Goal: Task Accomplishment & Management: Use online tool/utility

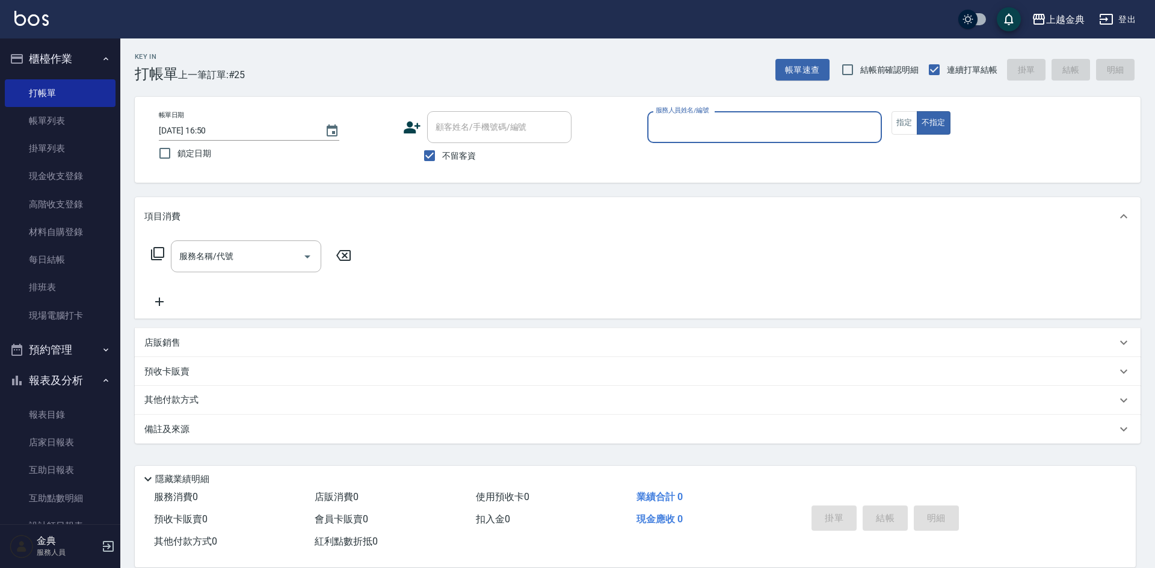
click at [1154, 568] on html "上越金典 登出 櫃檯作業 打帳單 帳單列表 掛單列表 現金收支登錄 高階收支登錄 材料自購登錄 每日結帳 排班表 現場電腦打卡 預約管理 預約管理 單日預約紀…" at bounding box center [577, 284] width 1155 height 568
click at [901, 126] on button "指定" at bounding box center [904, 122] width 26 height 23
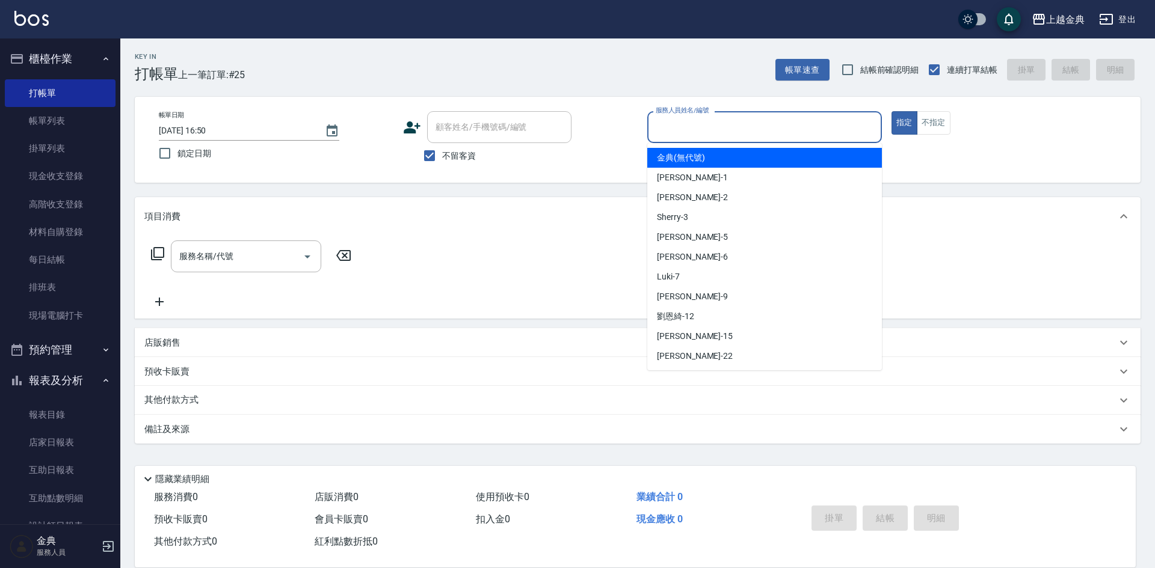
click at [825, 134] on input "服務人員姓名/編號" at bounding box center [765, 127] width 224 height 21
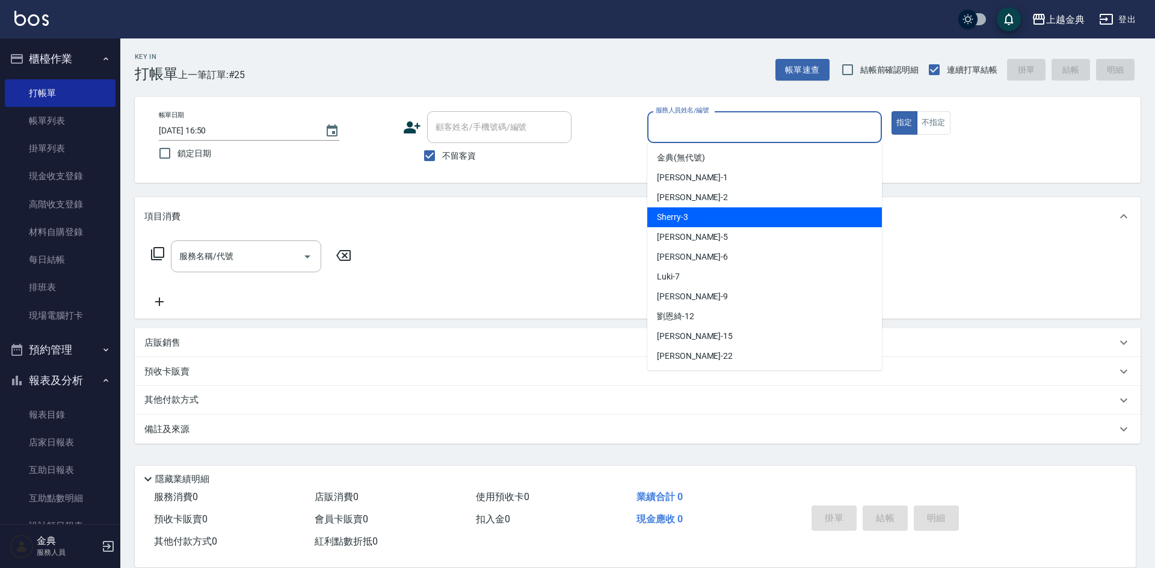
click at [697, 212] on div "Sherry -3" at bounding box center [764, 218] width 235 height 20
type input "Sherry-3"
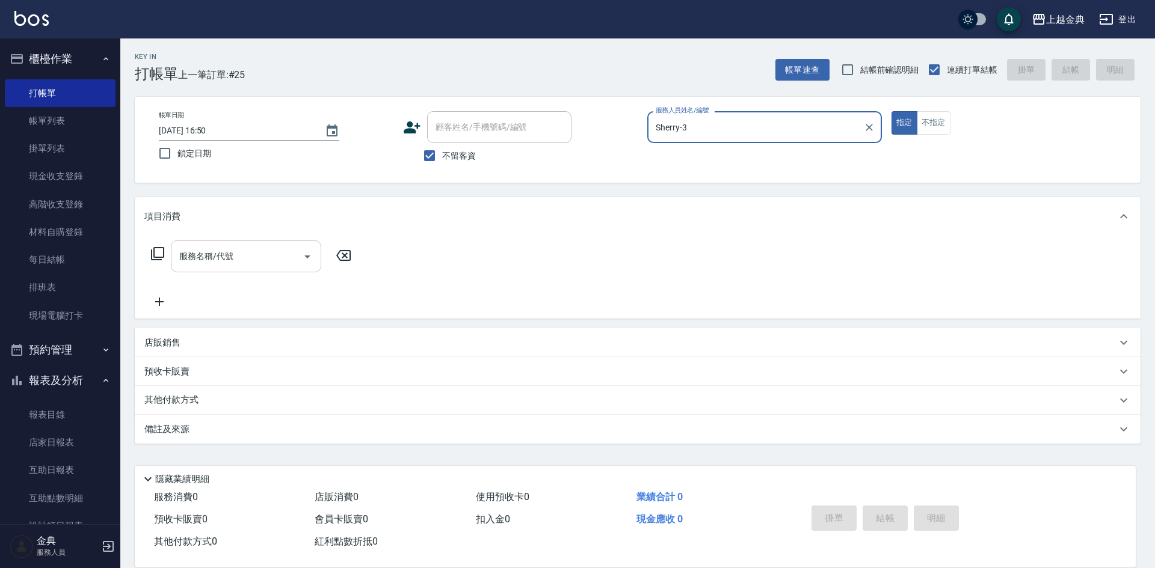
click at [294, 256] on input "服務名稱/代號" at bounding box center [236, 256] width 121 height 21
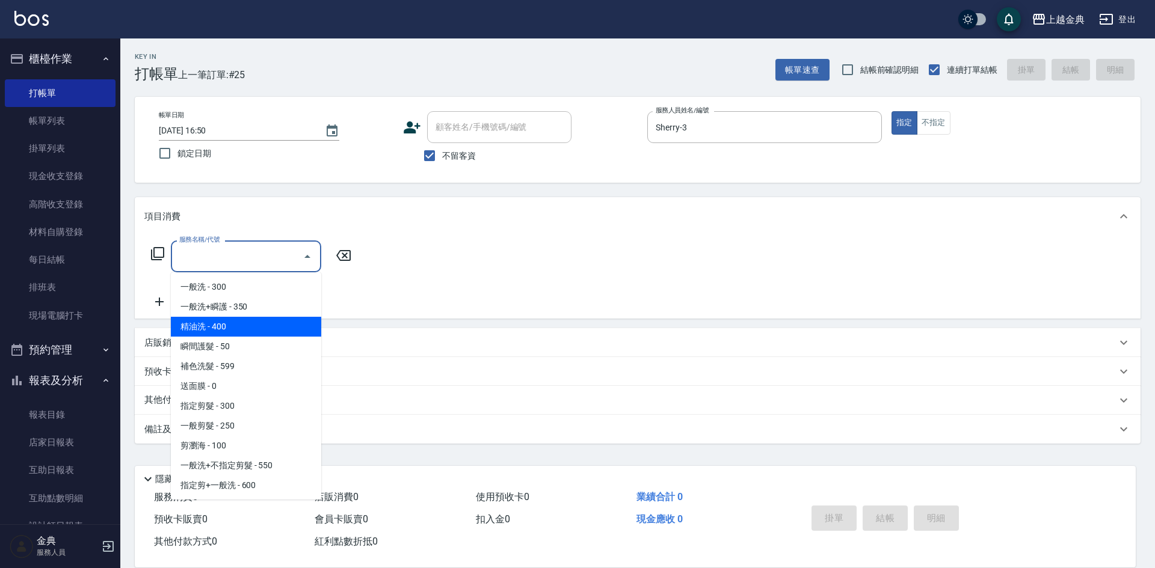
click at [263, 330] on span "精油洗 - 400" at bounding box center [246, 327] width 150 height 20
type input "精油洗(102)"
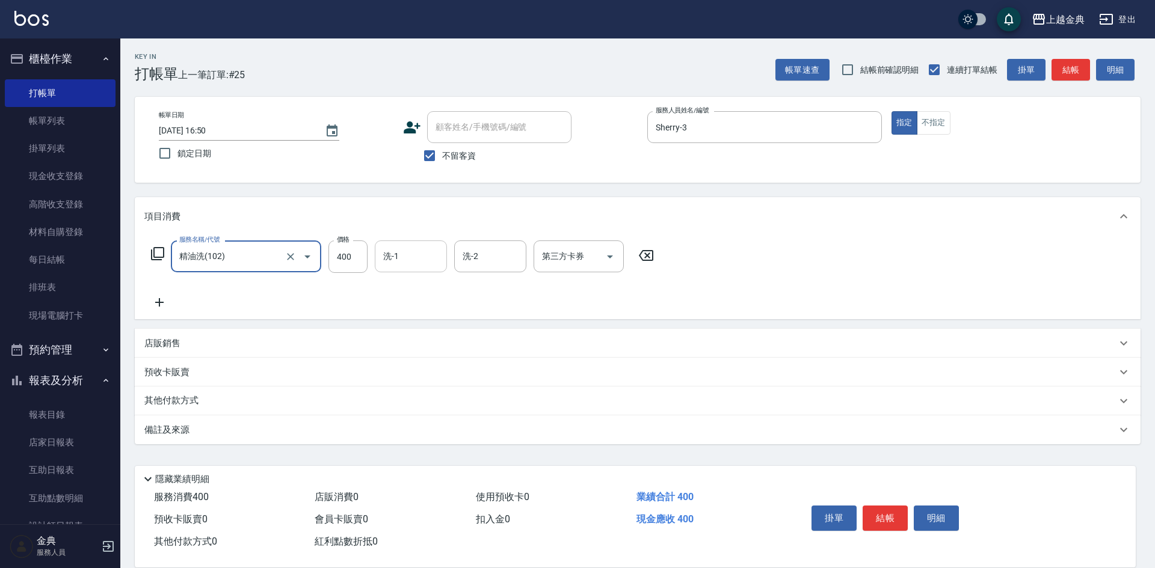
click at [390, 247] on div "洗-1 洗-1" at bounding box center [411, 257] width 72 height 32
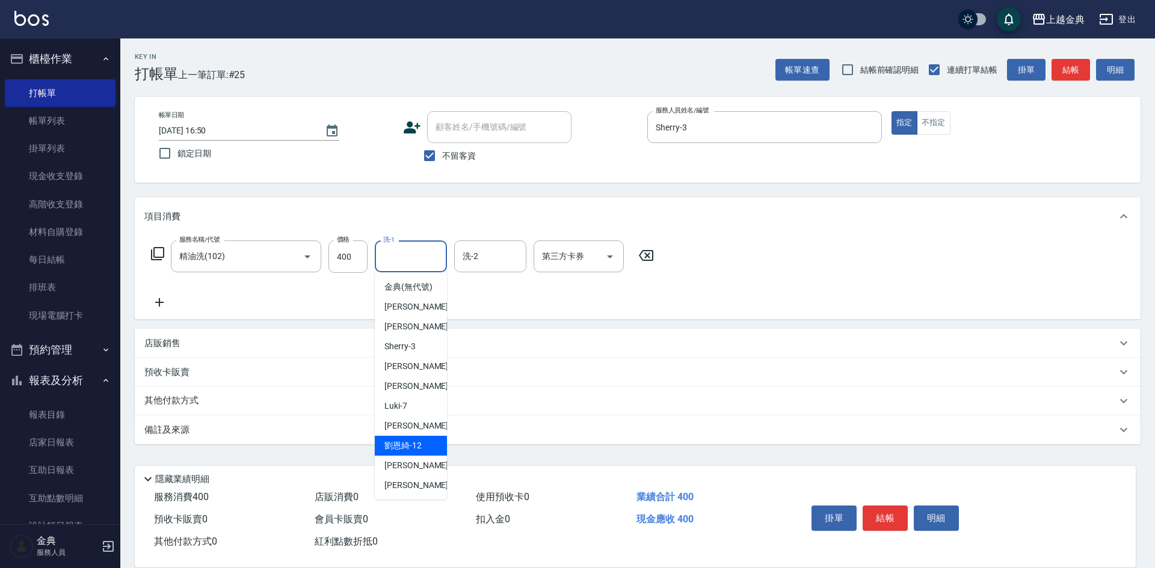
click at [417, 452] on span "[PERSON_NAME]-12" at bounding box center [402, 446] width 37 height 13
type input "[PERSON_NAME]-12"
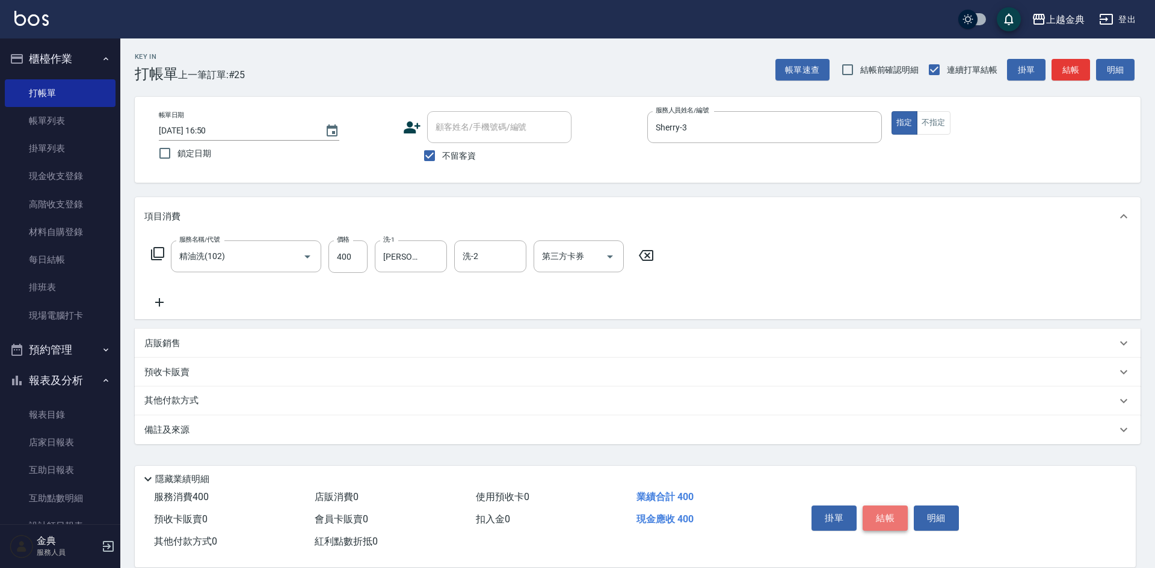
click at [896, 509] on button "結帳" at bounding box center [885, 518] width 45 height 25
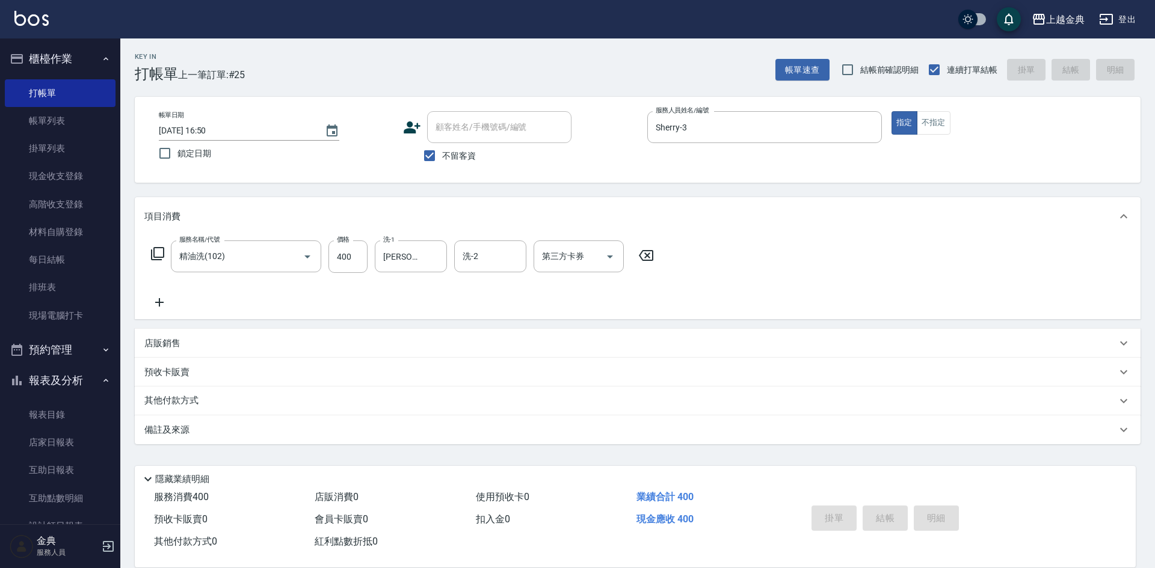
type input "[DATE] 18:12"
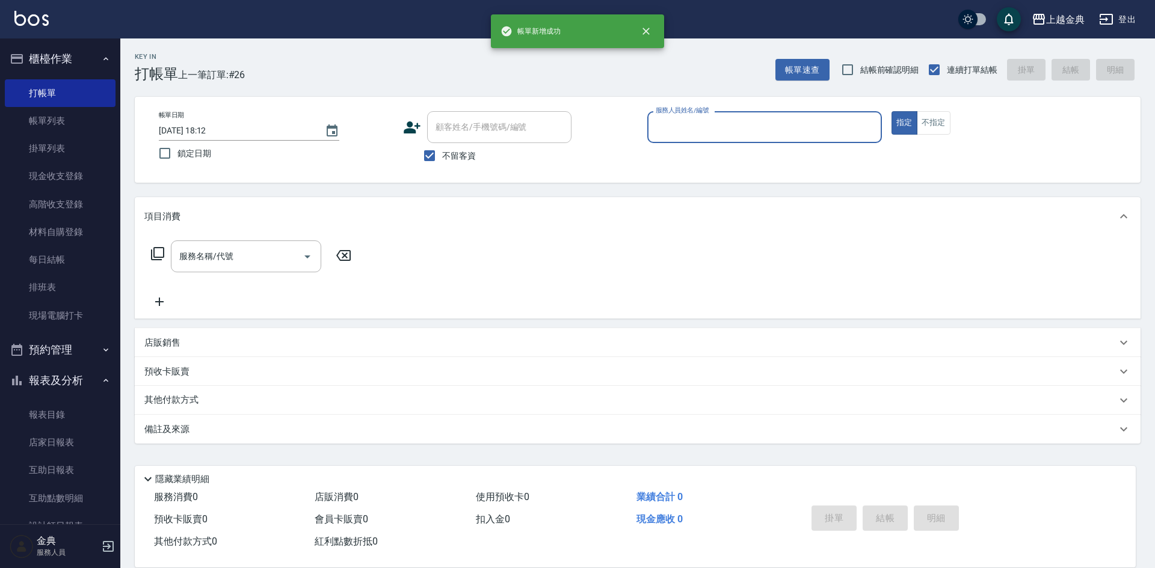
click at [457, 152] on span "不留客資" at bounding box center [459, 156] width 34 height 13
click at [442, 152] on input "不留客資" at bounding box center [429, 155] width 25 height 25
checkbox input "false"
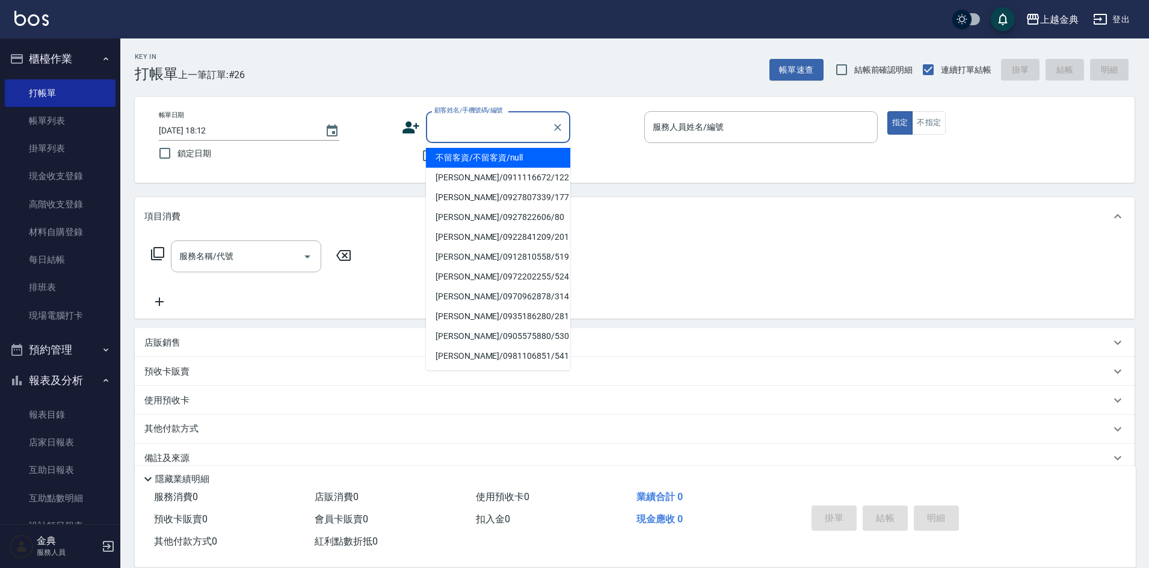
click at [481, 129] on input "顧客姓名/手機號碼/編號" at bounding box center [488, 127] width 115 height 21
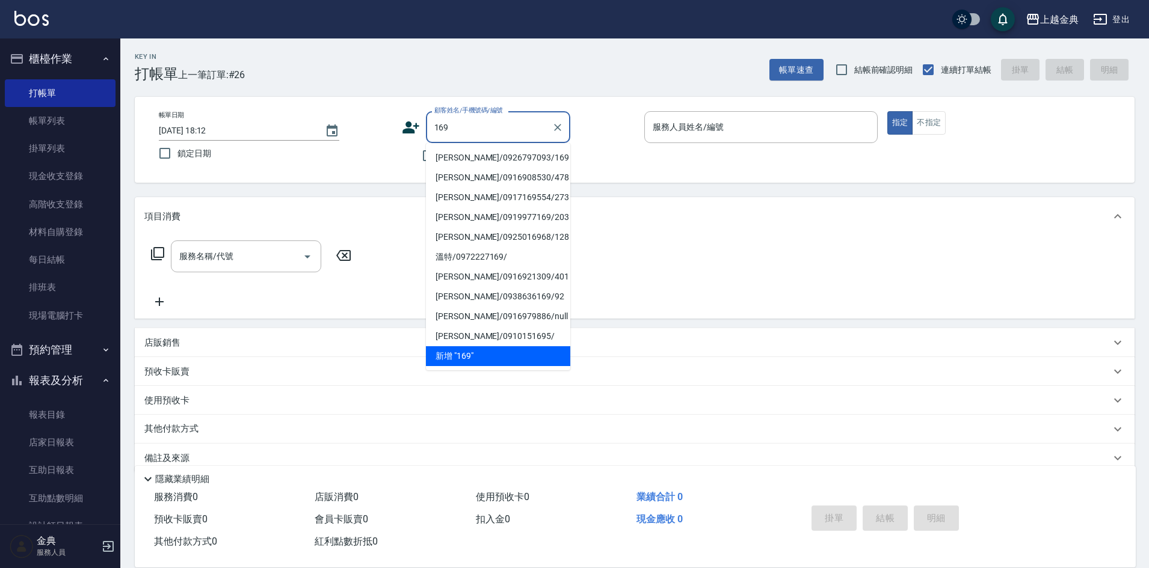
click at [493, 156] on li "[PERSON_NAME]/0926797093/169" at bounding box center [498, 158] width 144 height 20
type input "[PERSON_NAME]/0926797093/169"
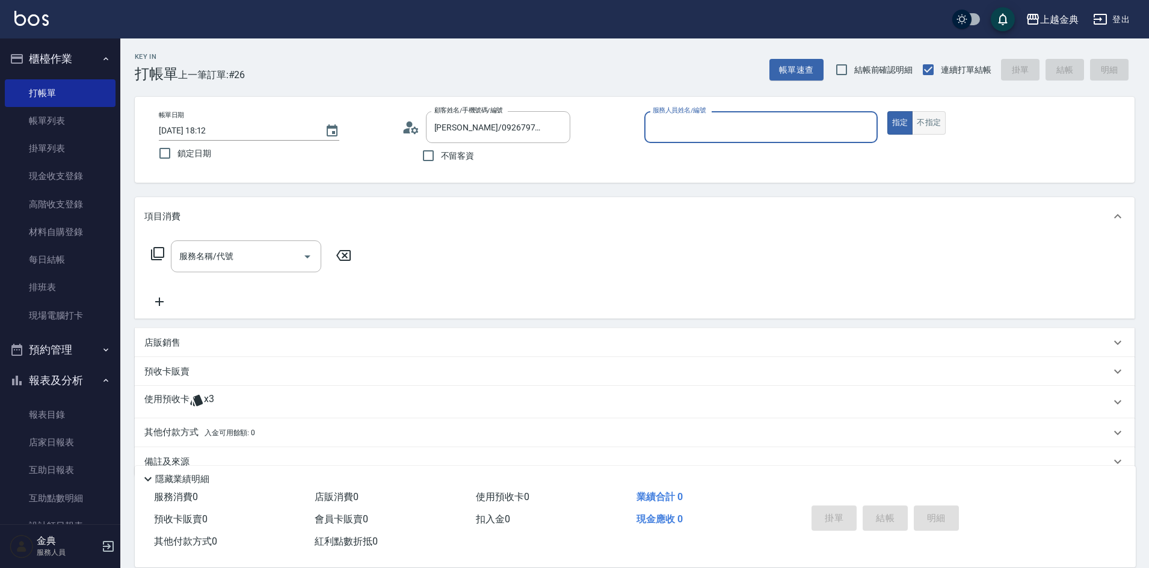
click at [931, 124] on button "不指定" at bounding box center [929, 122] width 34 height 23
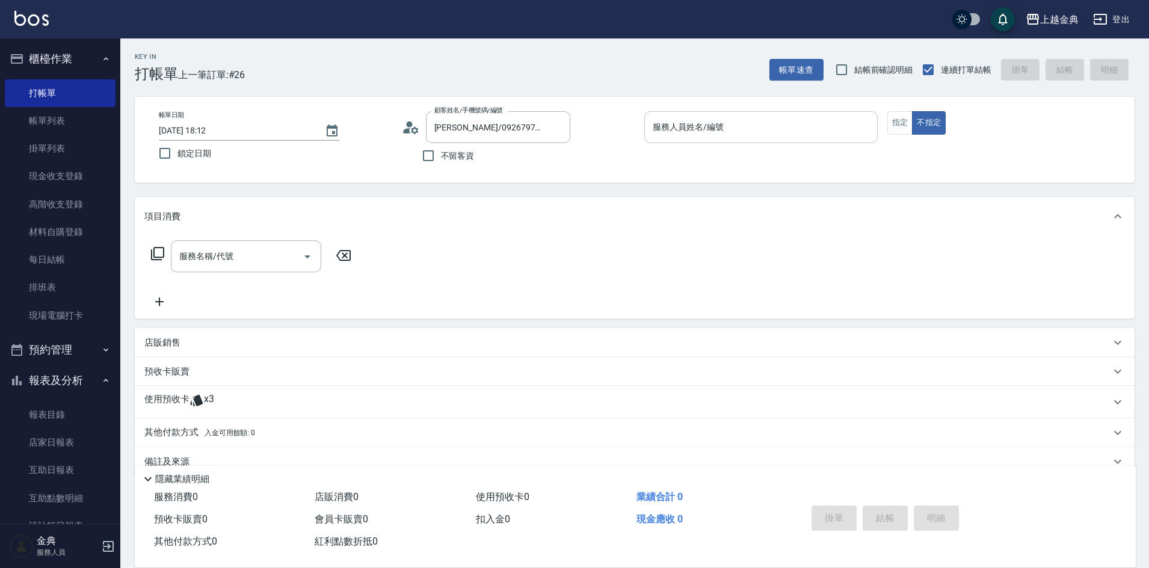
click at [813, 137] on input "服務人員姓名/編號" at bounding box center [761, 127] width 223 height 21
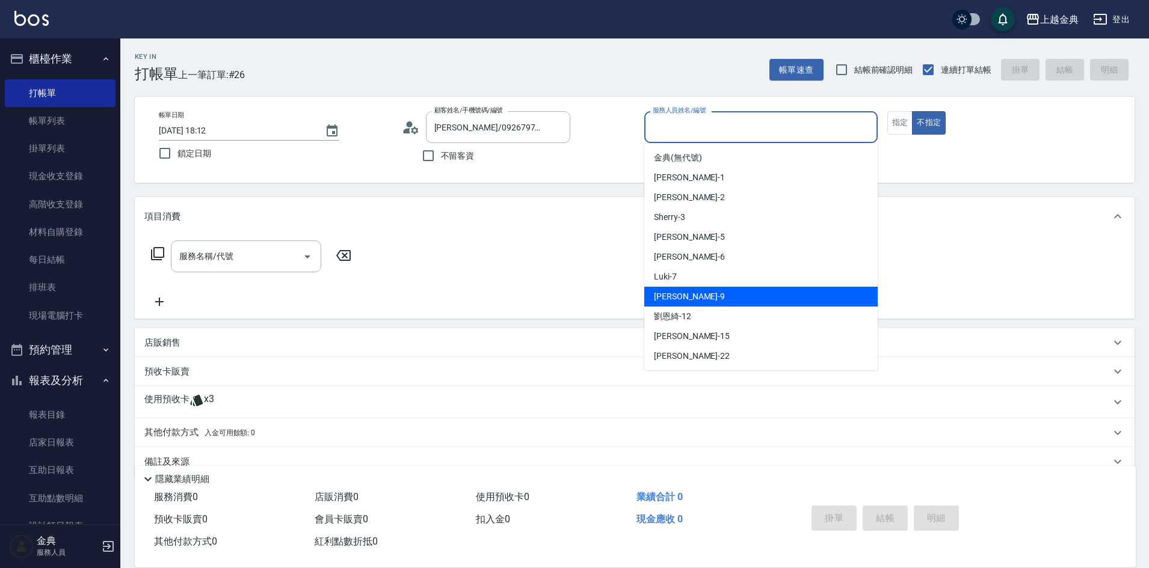
click at [680, 291] on span "[PERSON_NAME] -9" at bounding box center [689, 297] width 71 height 13
type input "[PERSON_NAME]-9"
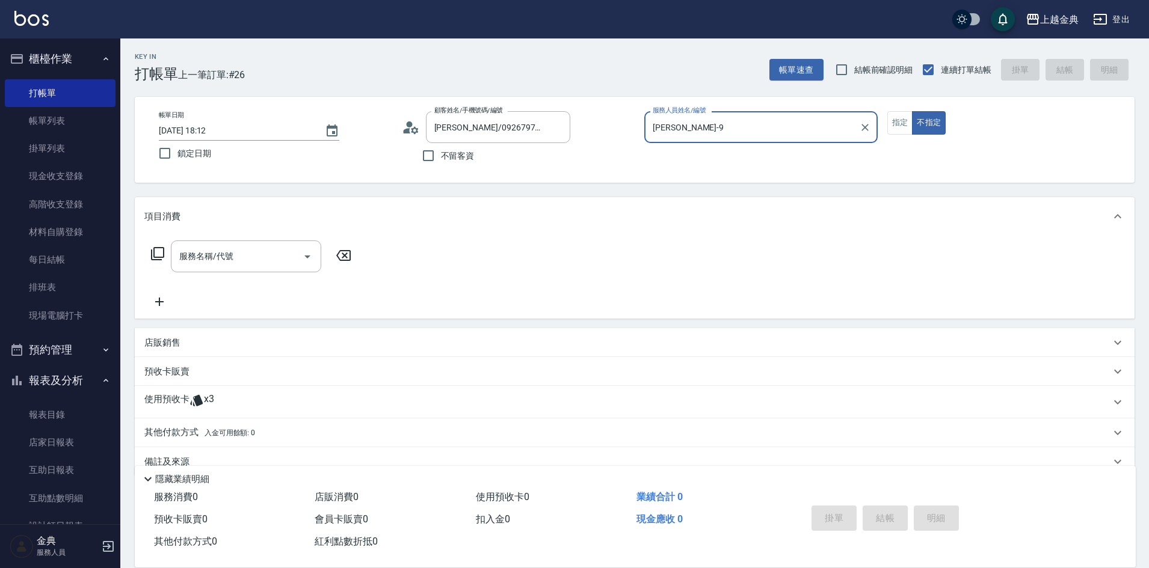
click at [194, 404] on icon at bounding box center [196, 400] width 14 height 14
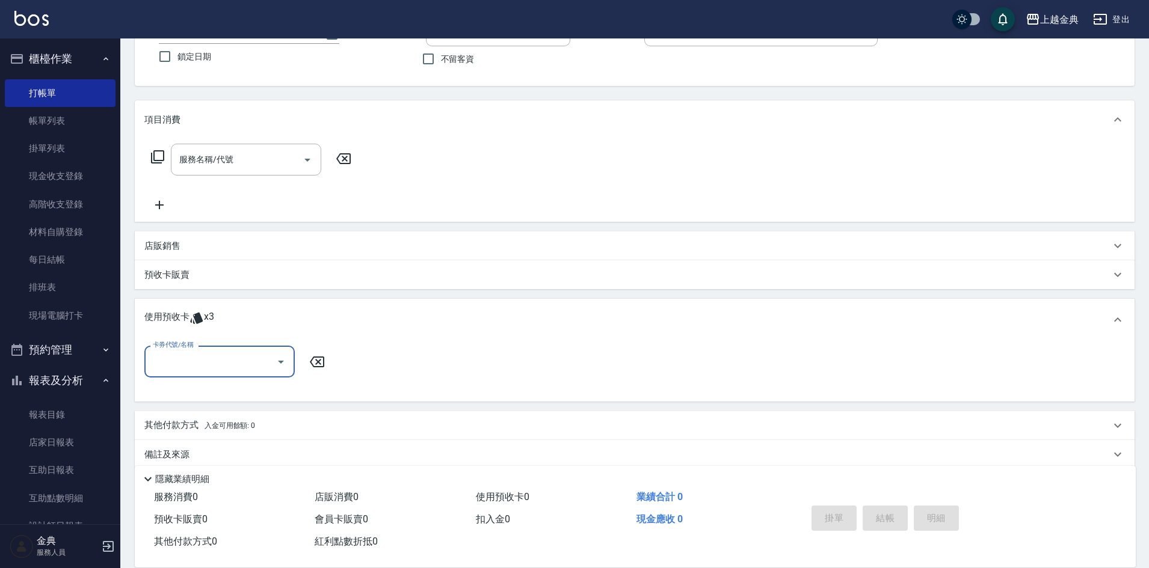
scroll to position [113, 0]
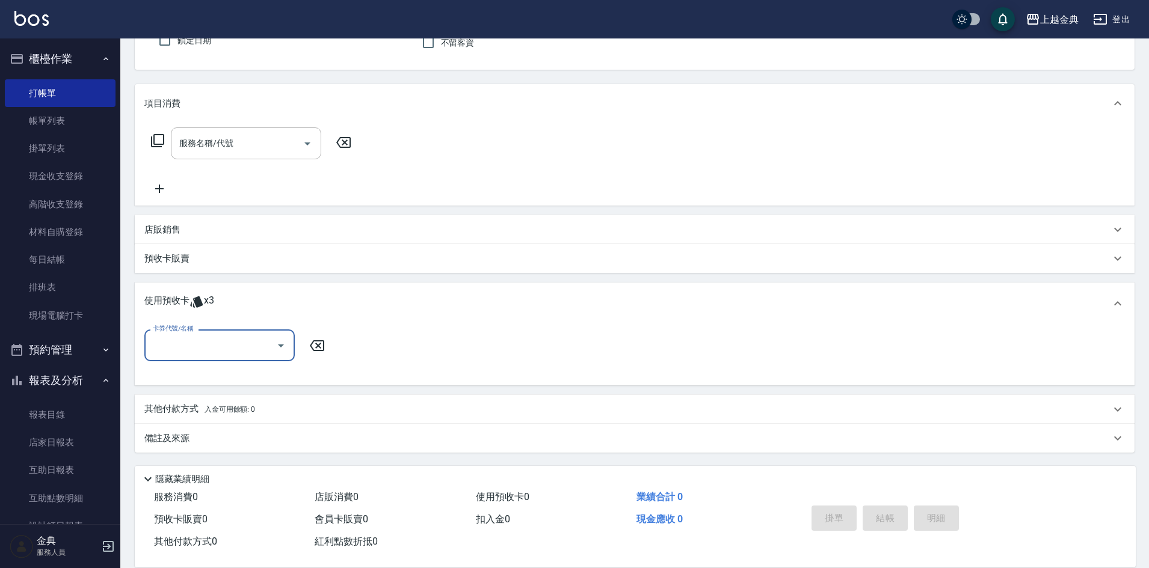
click at [244, 351] on input "卡券代號/名稱" at bounding box center [210, 345] width 121 height 21
click at [251, 381] on div "頭皮3次 剩餘3張" at bounding box center [219, 376] width 150 height 20
type input "頭皮3次"
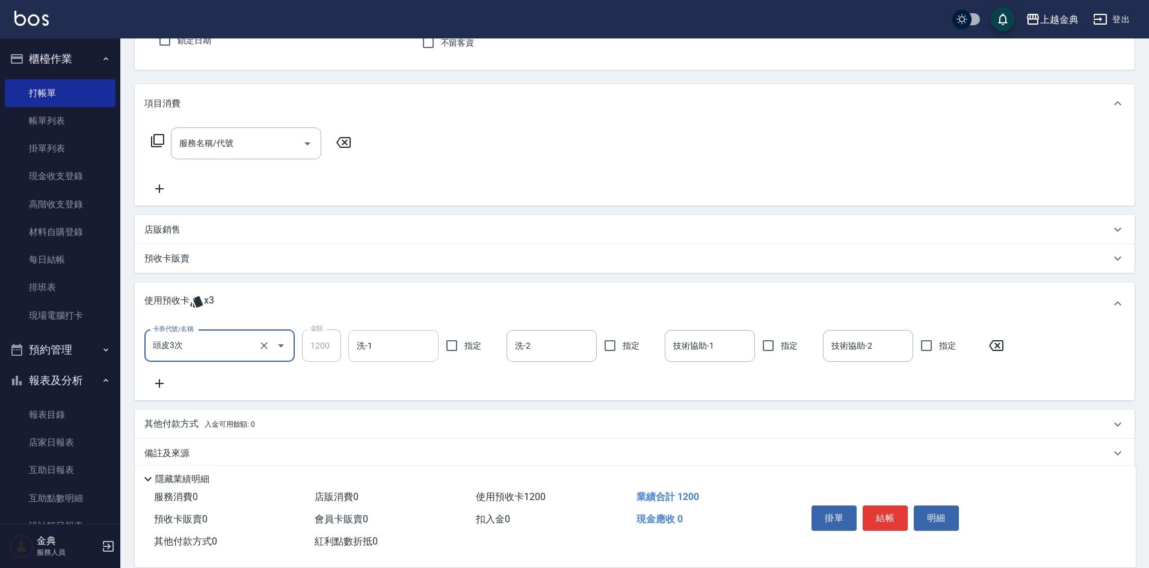
click at [384, 344] on input "洗-1" at bounding box center [393, 346] width 79 height 21
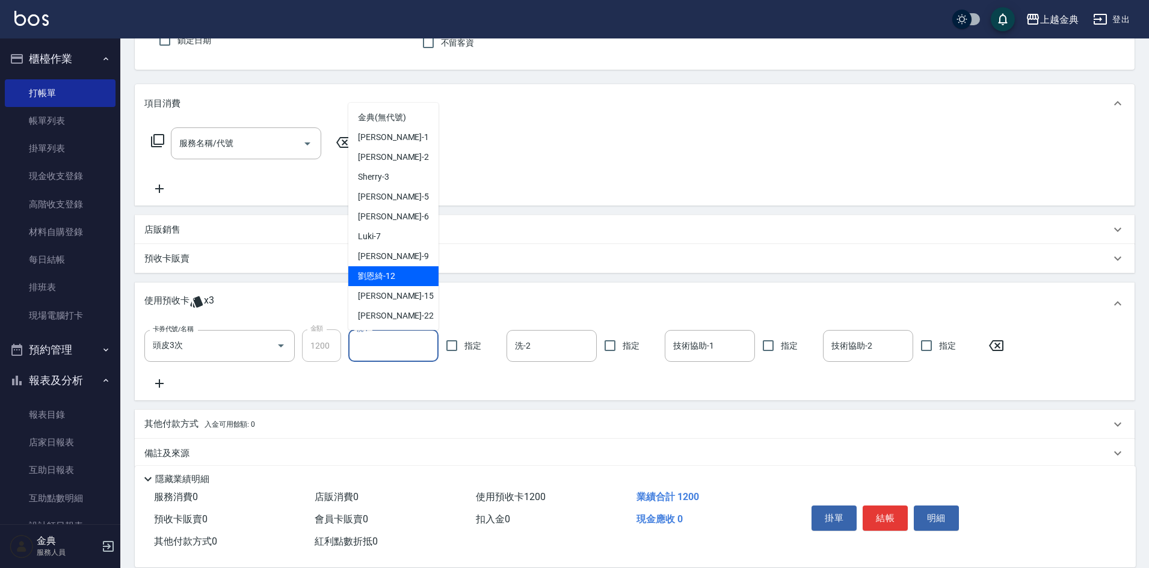
click at [413, 277] on div "[PERSON_NAME]-12" at bounding box center [393, 276] width 90 height 20
type input "[PERSON_NAME]-12"
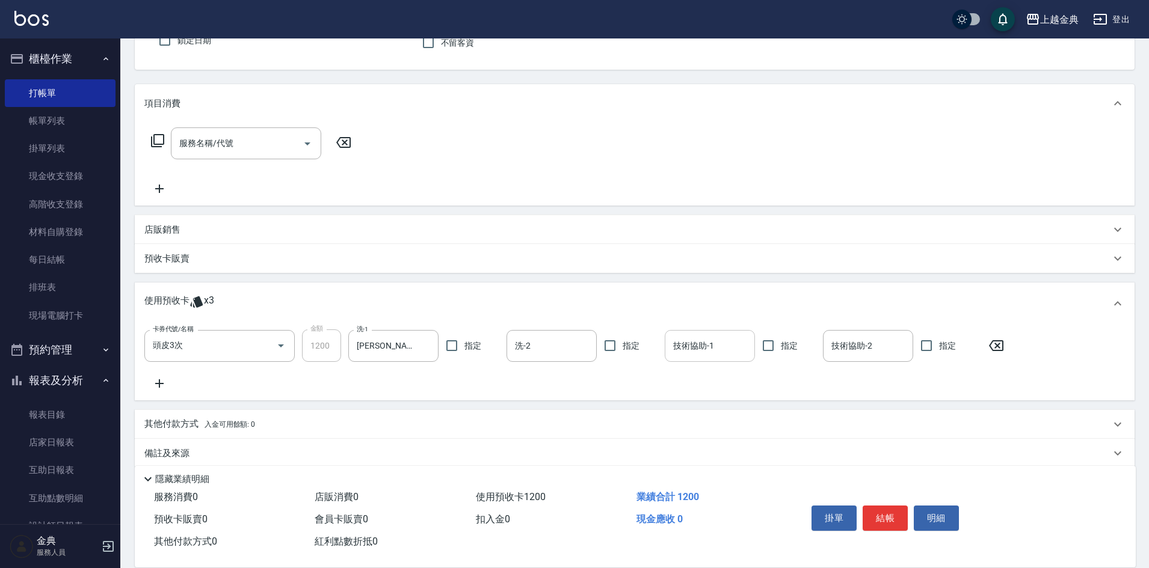
click at [702, 349] on input "技術協助-1" at bounding box center [709, 346] width 79 height 21
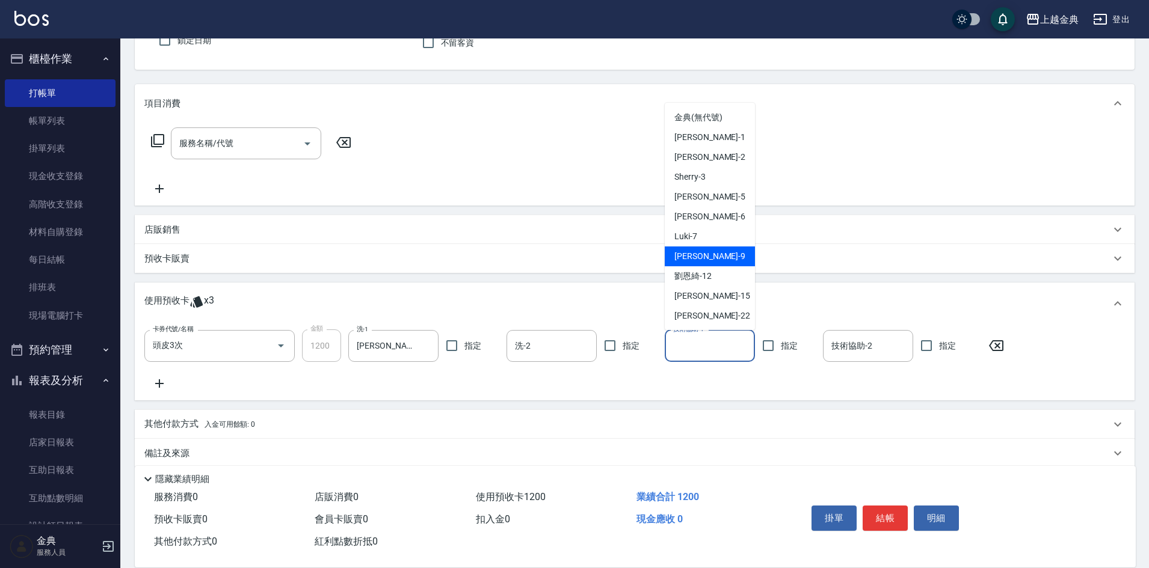
click at [721, 261] on div "[PERSON_NAME] -9" at bounding box center [710, 257] width 90 height 20
type input "[PERSON_NAME]-9"
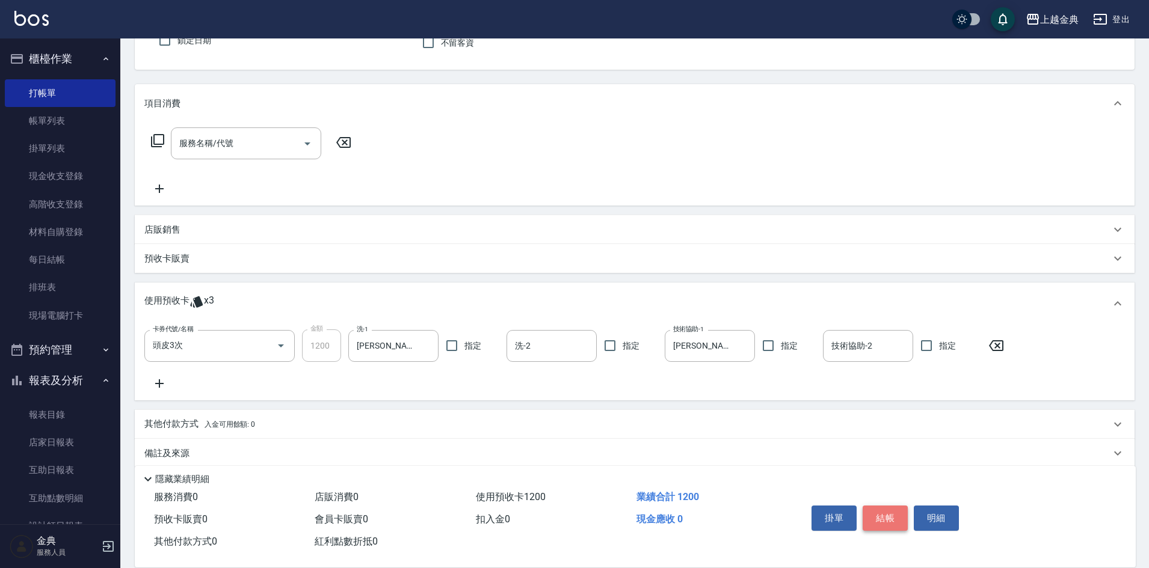
click at [892, 511] on button "結帳" at bounding box center [885, 518] width 45 height 25
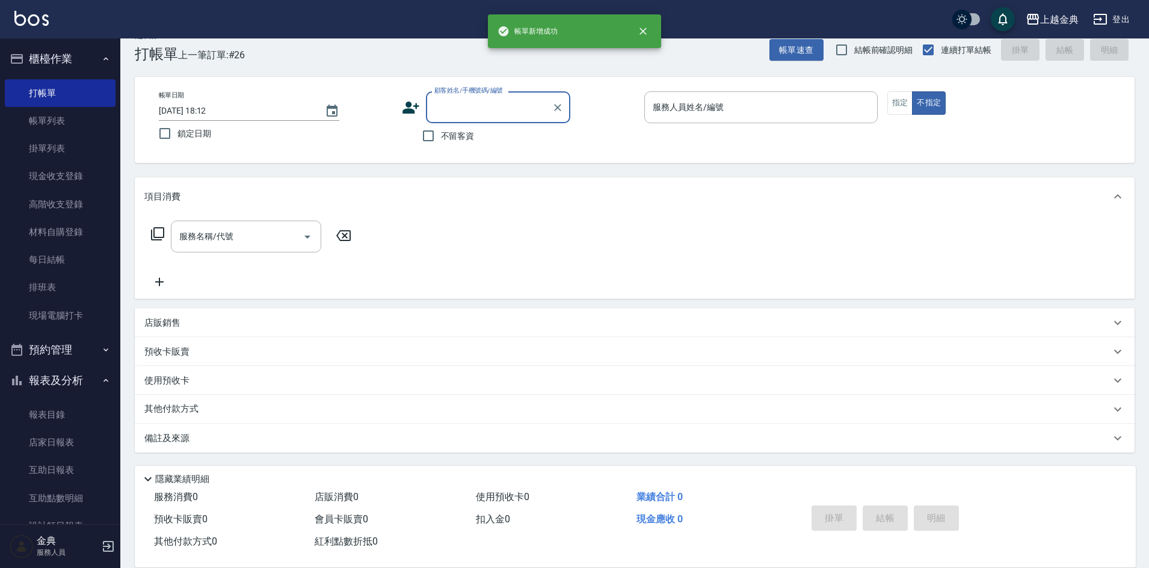
scroll to position [20, 0]
click at [472, 105] on input "顧客姓名/手機號碼/編號" at bounding box center [488, 107] width 115 height 21
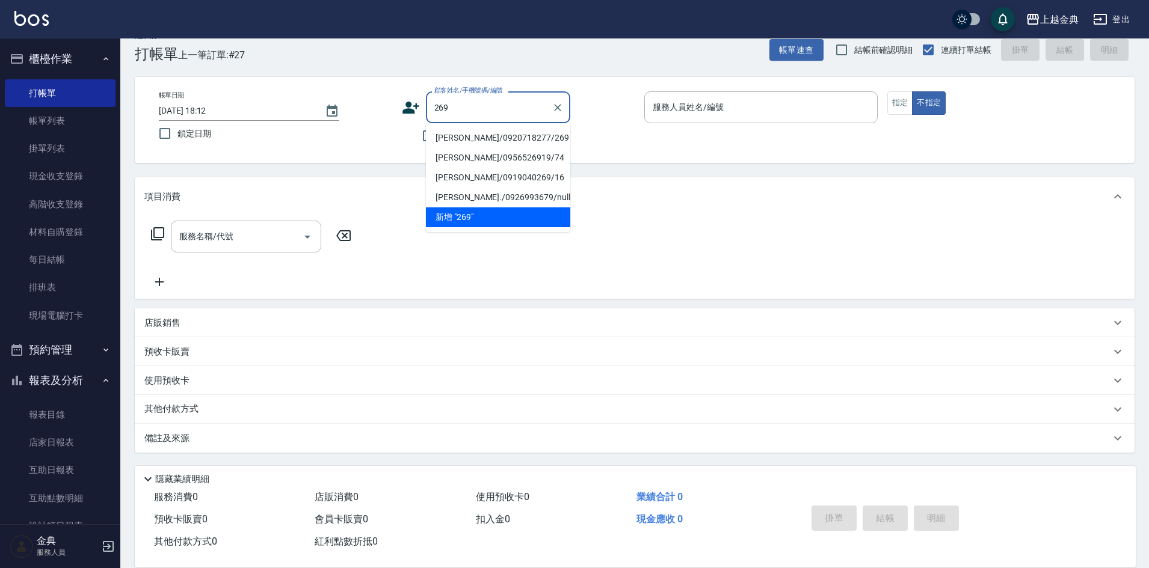
click at [469, 137] on li "[PERSON_NAME]/0920718277/269" at bounding box center [498, 138] width 144 height 20
type input "[PERSON_NAME]/0920718277/269"
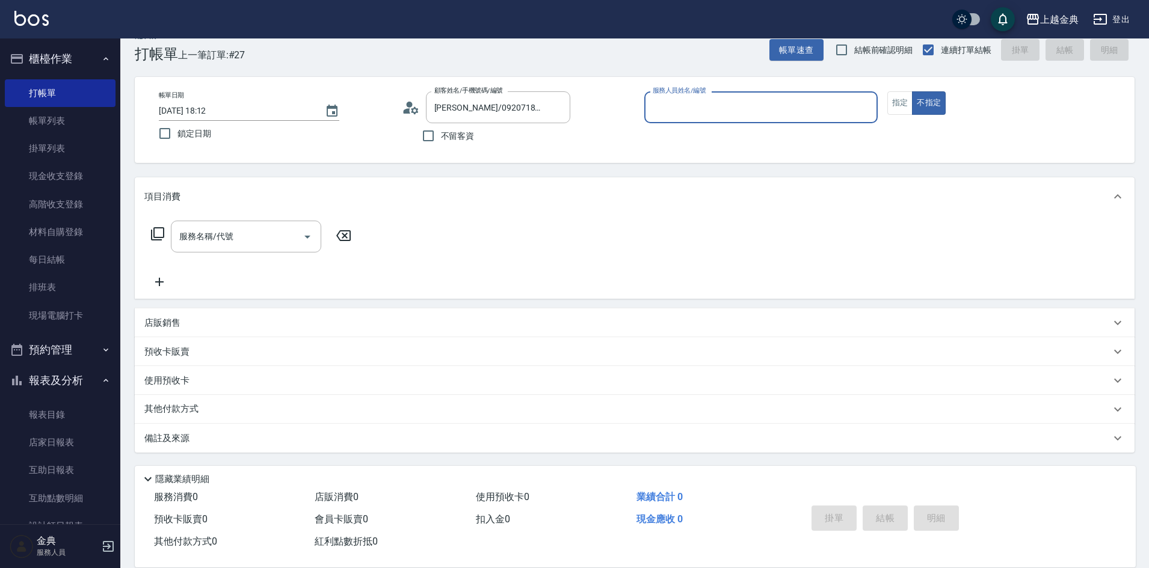
type input "Luki-7"
drag, startPoint x: 133, startPoint y: 28, endPoint x: 896, endPoint y: 100, distance: 766.7
click at [897, 99] on button "指定" at bounding box center [900, 102] width 26 height 23
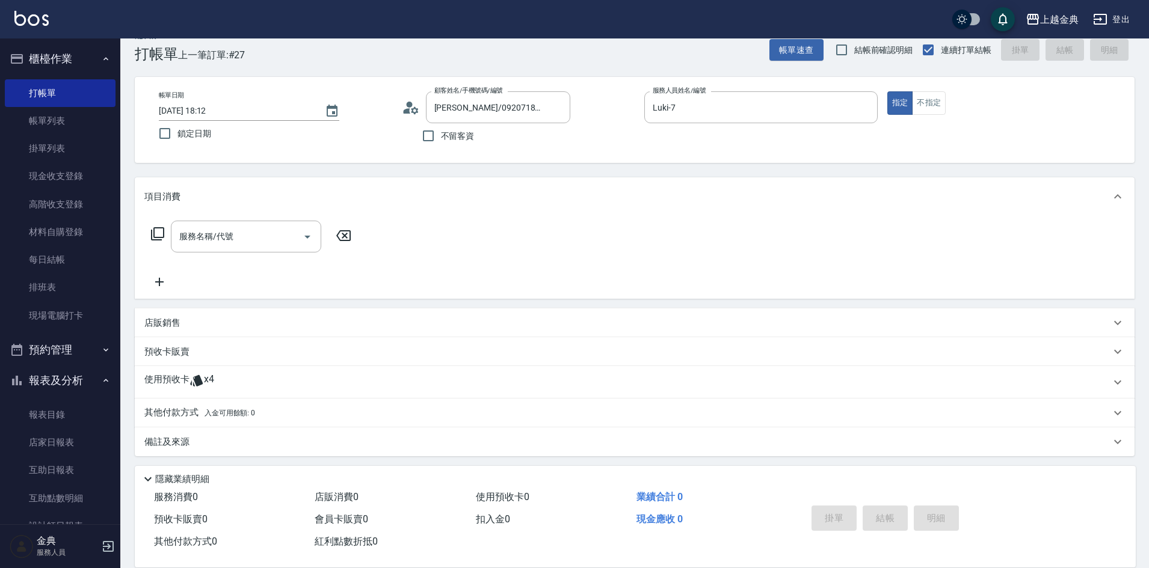
click at [154, 229] on icon at bounding box center [157, 233] width 13 height 13
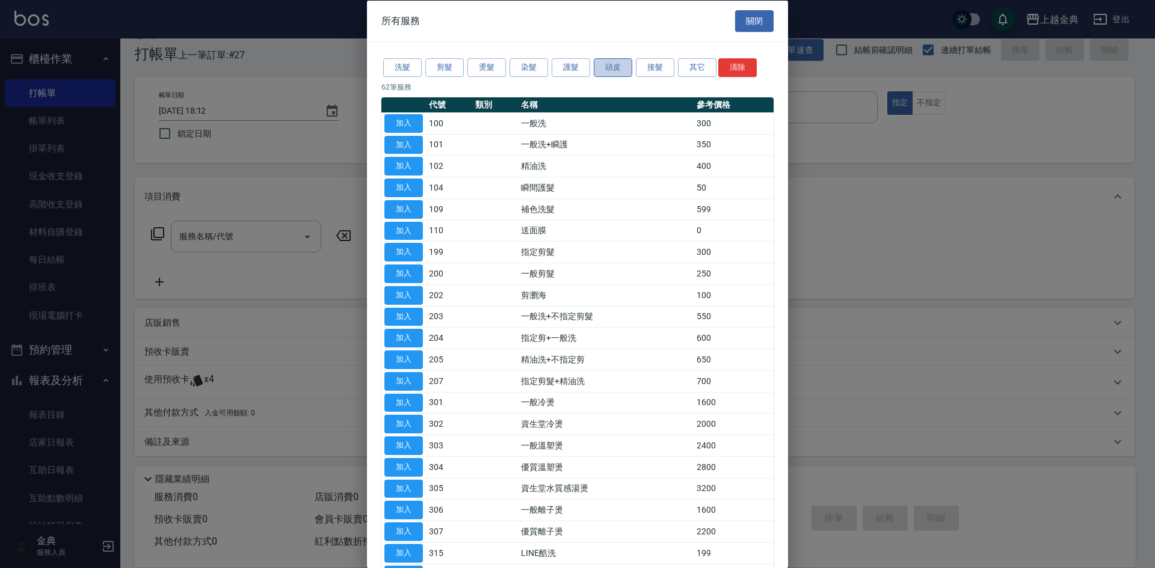
click at [602, 62] on button "頭皮" at bounding box center [613, 67] width 38 height 19
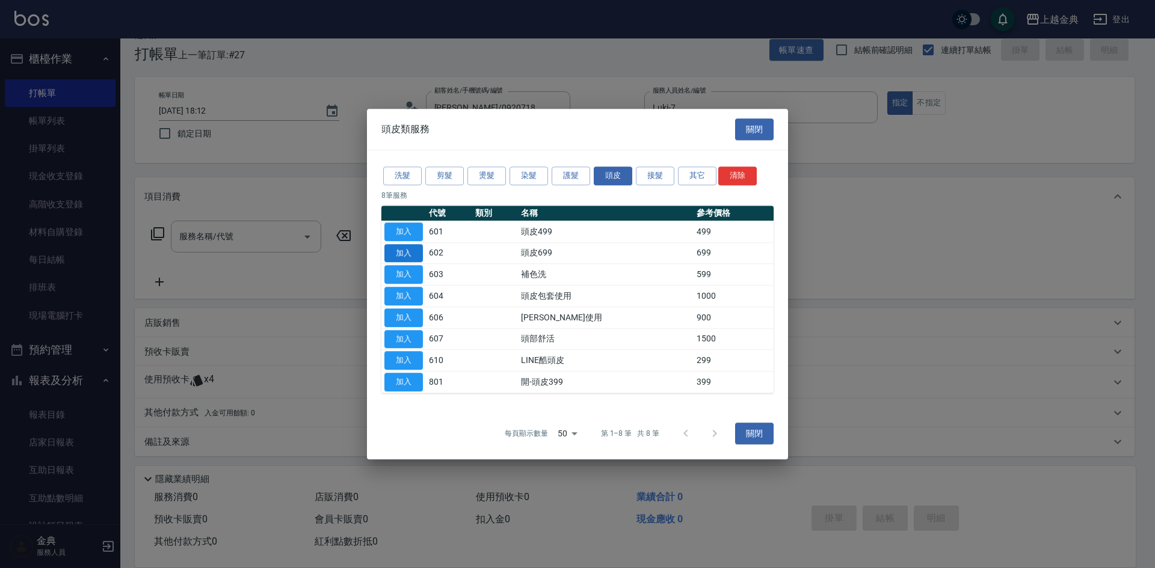
click at [406, 247] on button "加入" at bounding box center [403, 253] width 38 height 19
type input "頭皮699(602)"
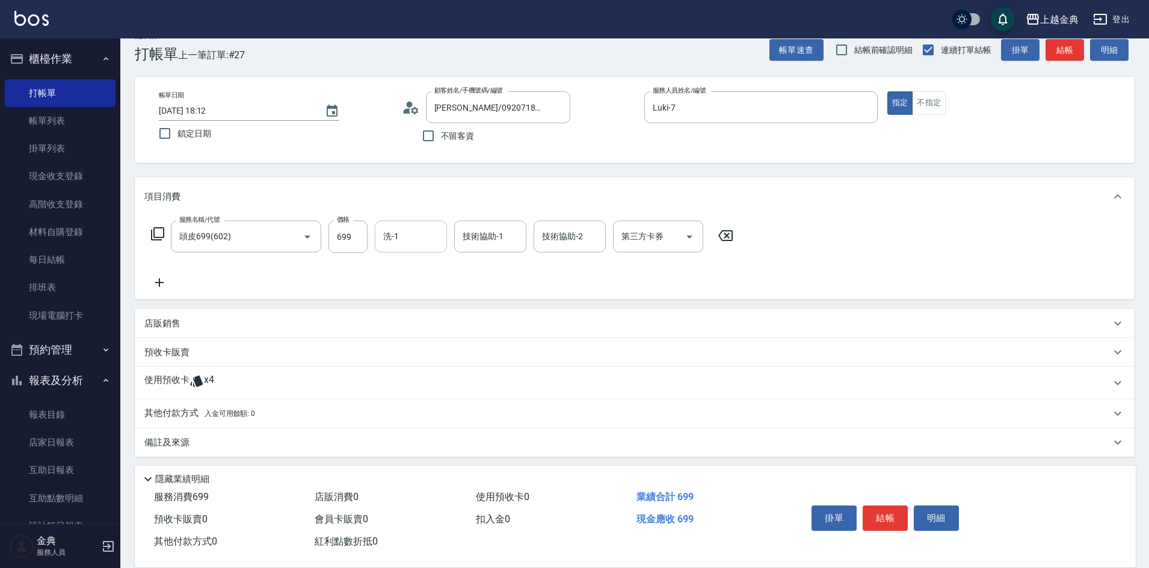
drag, startPoint x: 419, startPoint y: 239, endPoint x: 422, endPoint y: 252, distance: 13.0
click at [420, 243] on input "洗-1" at bounding box center [410, 236] width 61 height 21
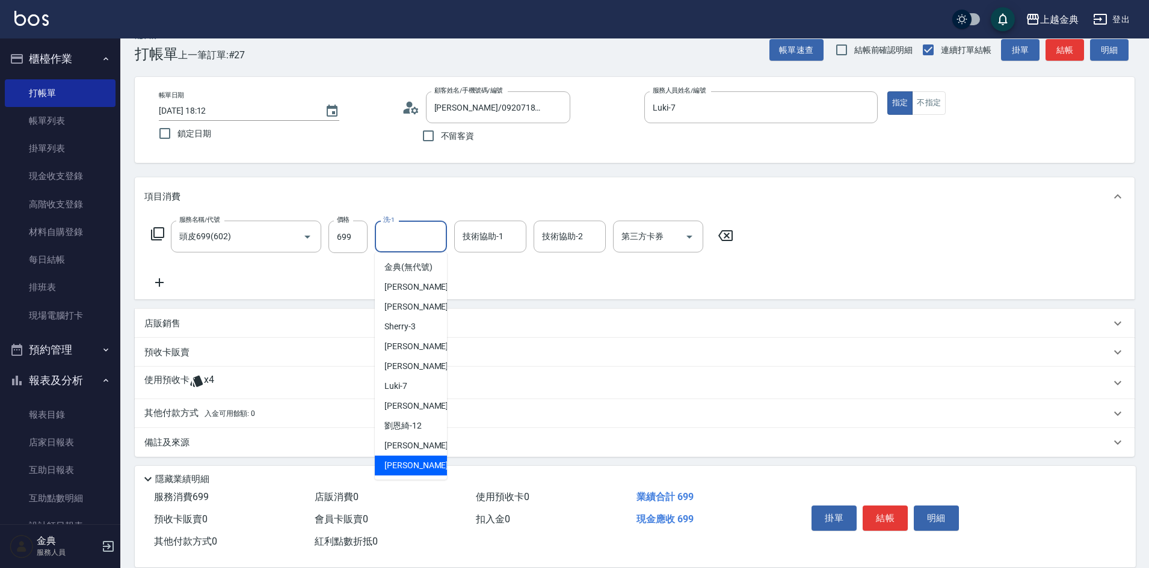
drag, startPoint x: 404, startPoint y: 473, endPoint x: 665, endPoint y: 294, distance: 317.0
click at [405, 472] on span "[PERSON_NAME] -22" at bounding box center [422, 466] width 76 height 13
type input "[PERSON_NAME]-22"
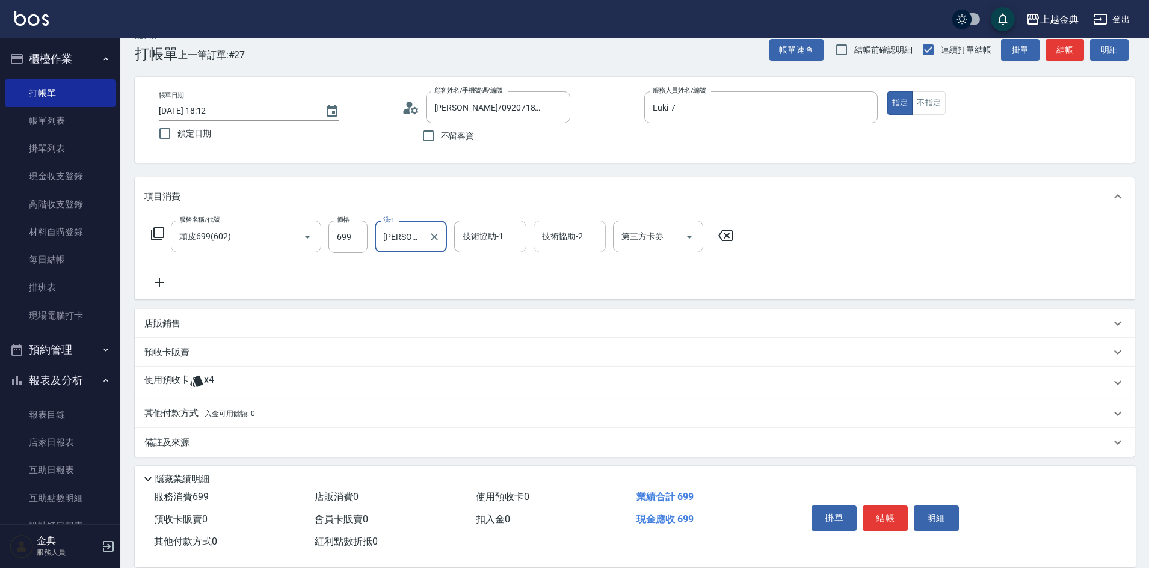
click at [590, 245] on input "技術協助-2" at bounding box center [569, 236] width 61 height 21
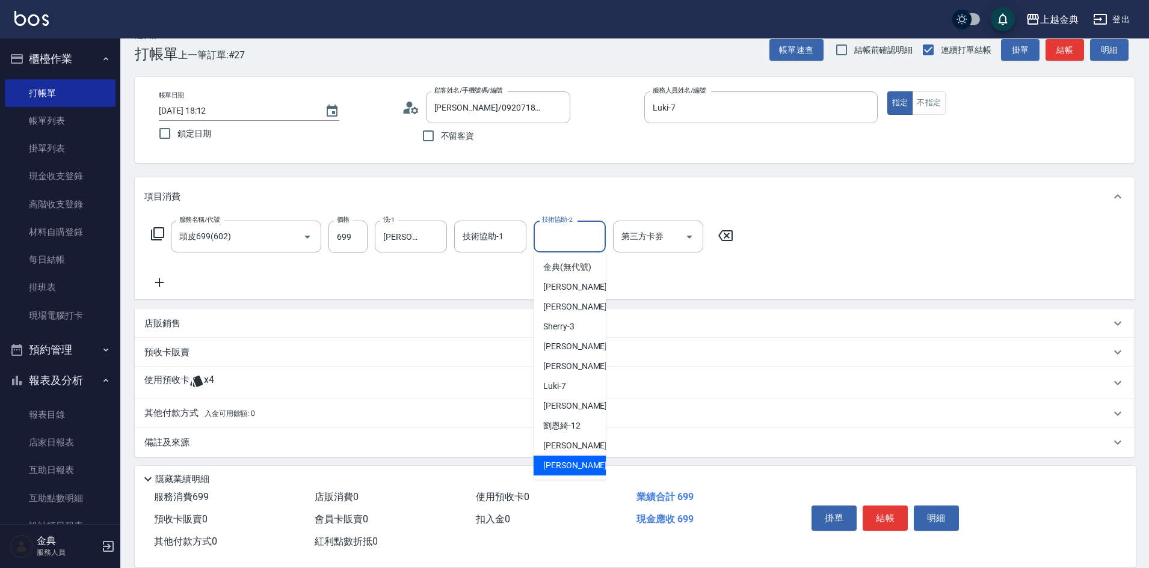
click at [576, 471] on div "[PERSON_NAME] -22" at bounding box center [570, 466] width 72 height 20
type input "[PERSON_NAME]-22"
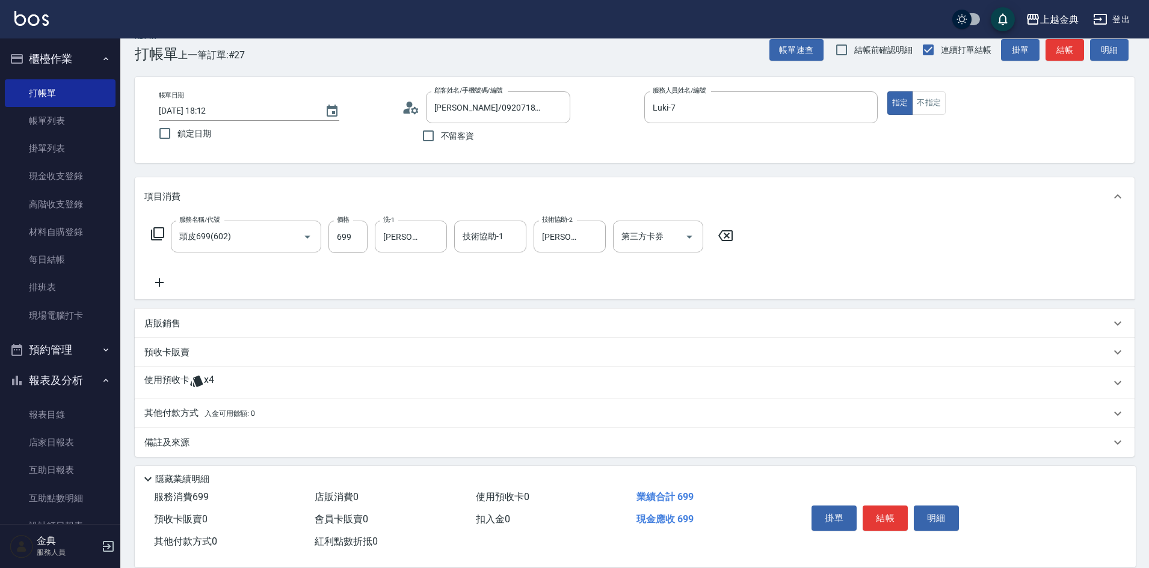
click at [164, 239] on icon at bounding box center [157, 234] width 14 height 14
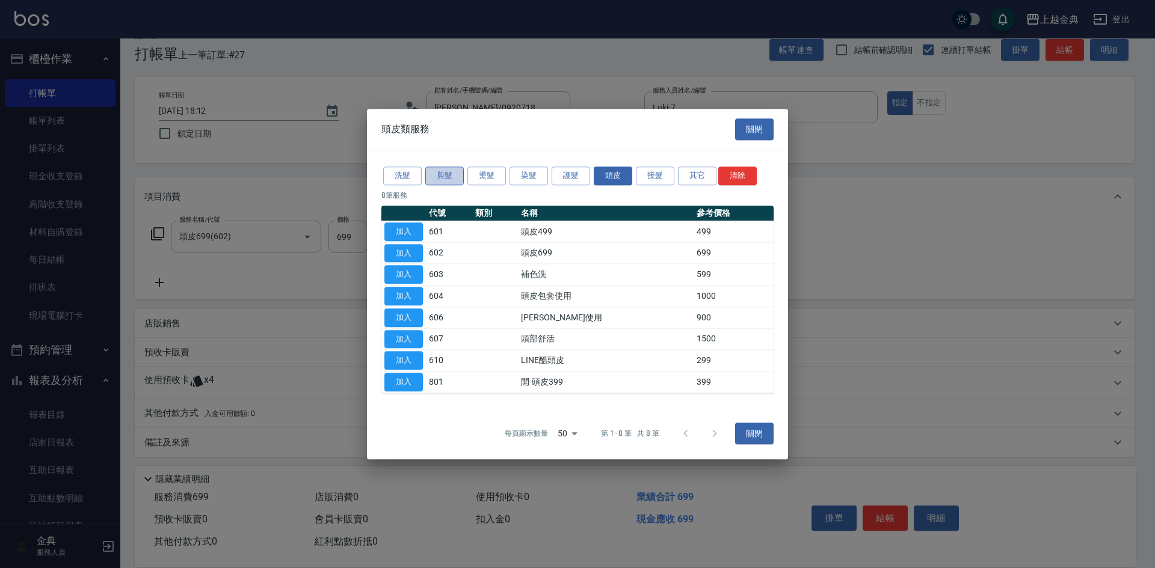
click at [435, 173] on button "剪髮" at bounding box center [444, 176] width 38 height 19
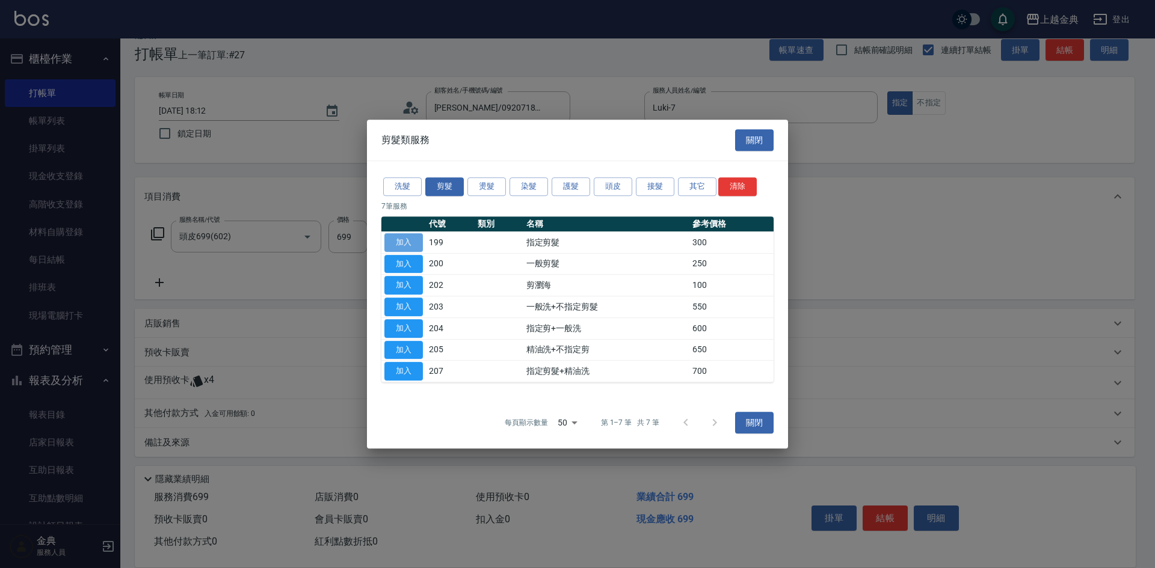
click at [395, 234] on button "加入" at bounding box center [403, 242] width 38 height 19
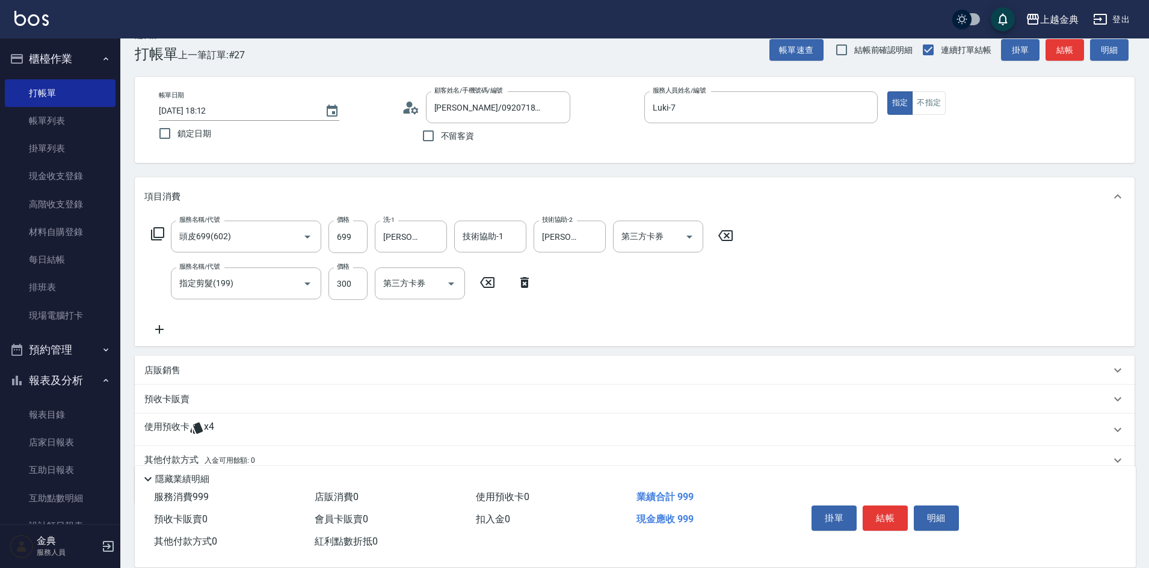
click at [168, 423] on p "使用預收卡" at bounding box center [166, 430] width 45 height 18
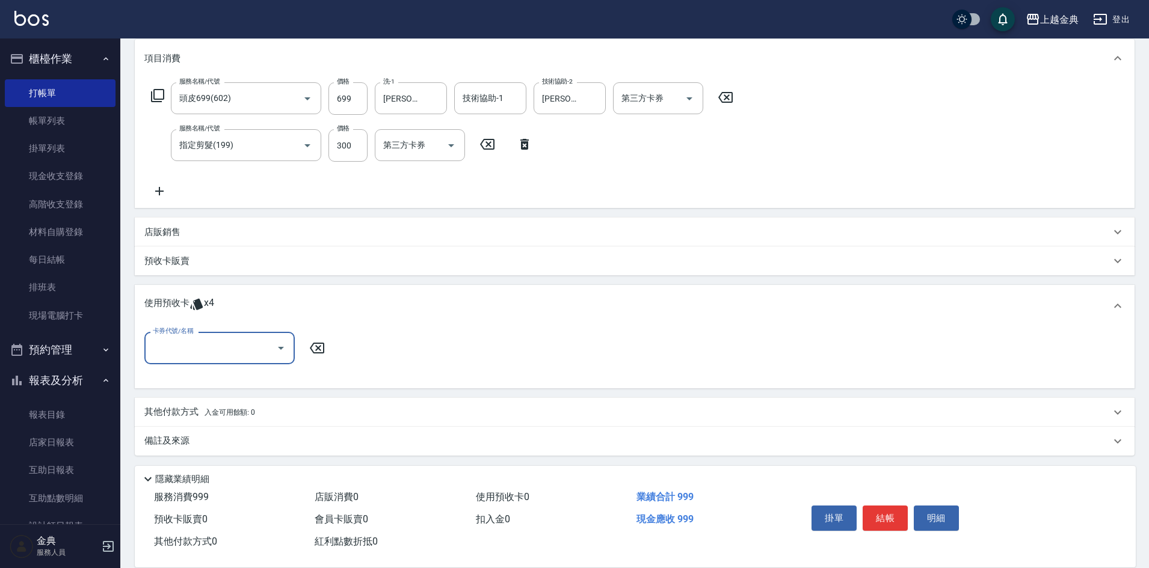
scroll to position [161, 0]
click at [195, 342] on input "卡券代號/名稱" at bounding box center [210, 345] width 121 height 21
click at [214, 396] on div "護髮包套3送1(1.5) 剩餘3張" at bounding box center [219, 397] width 150 height 20
type input "護髮包套3送1(1.5)"
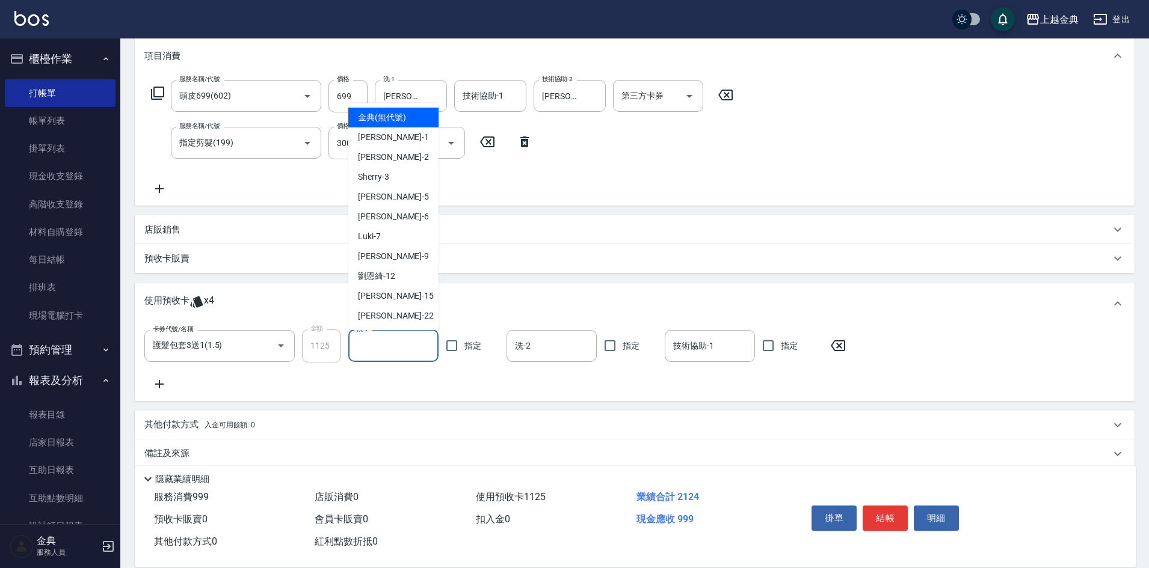
click at [398, 349] on input "洗-1" at bounding box center [393, 346] width 79 height 21
click at [395, 317] on div "[PERSON_NAME] -22" at bounding box center [393, 316] width 90 height 20
type input "[PERSON_NAME]-22"
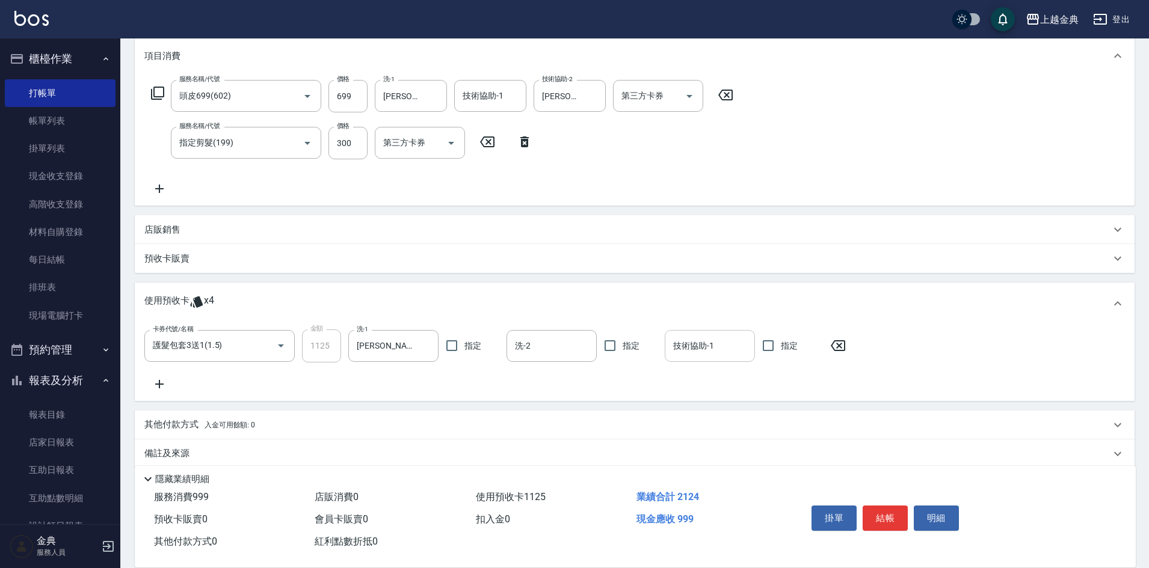
click at [674, 357] on div "技術協助-1" at bounding box center [710, 346] width 90 height 32
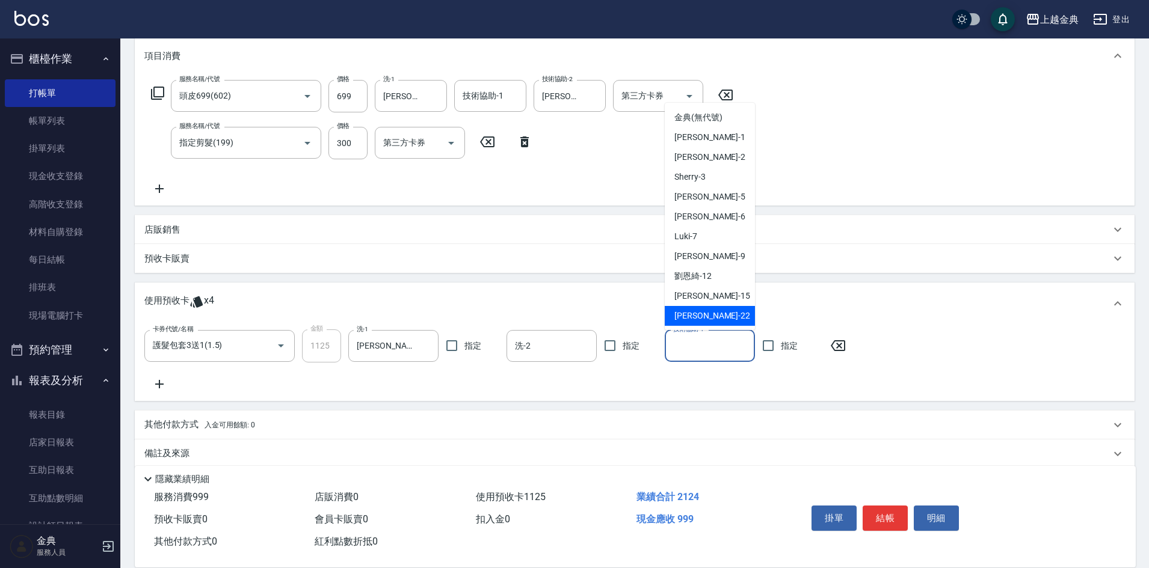
click at [700, 321] on div "[PERSON_NAME] -22" at bounding box center [710, 316] width 90 height 20
type input "[PERSON_NAME]-22"
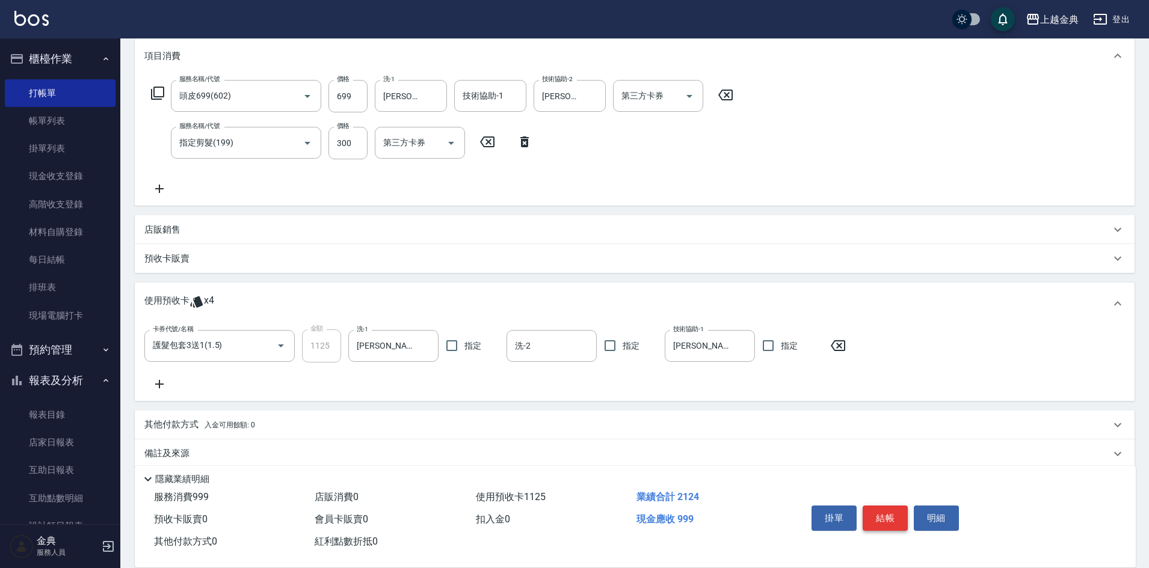
click at [894, 511] on button "結帳" at bounding box center [885, 518] width 45 height 25
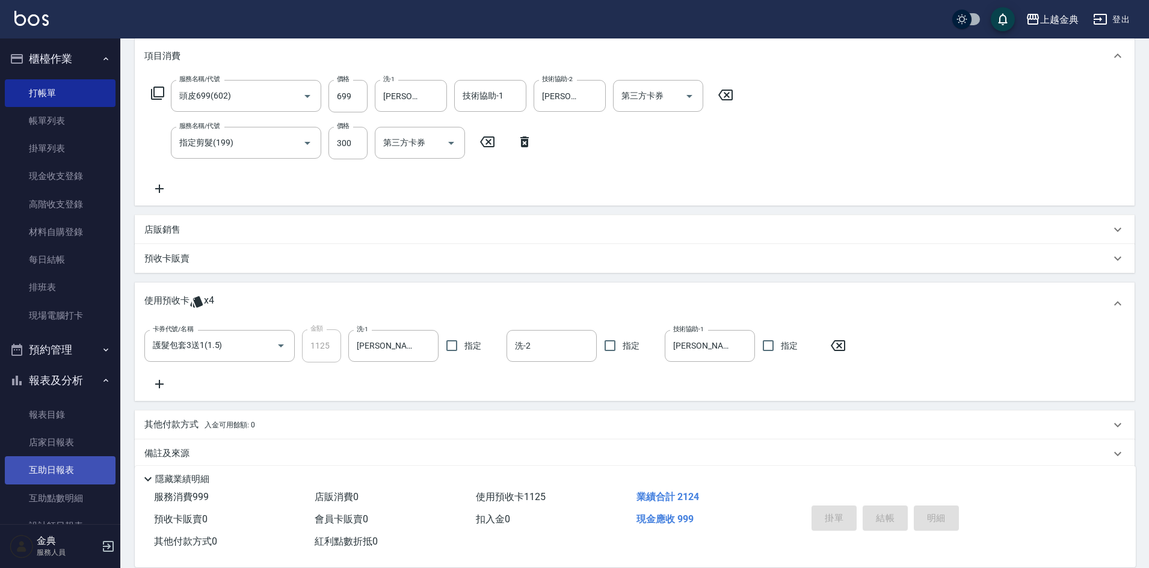
type input "[DATE] 18:33"
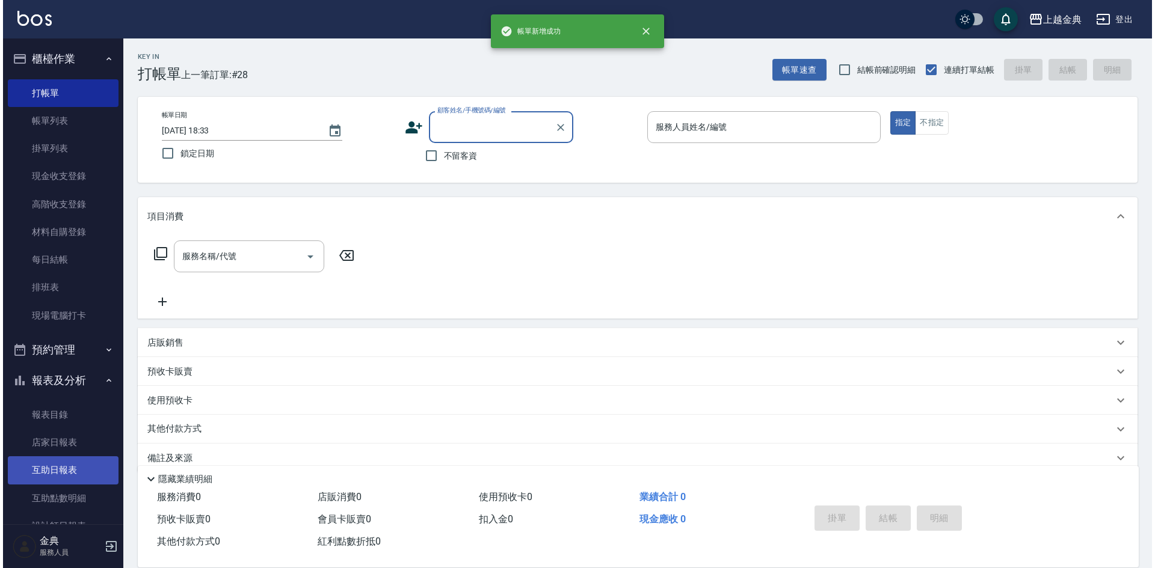
scroll to position [208, 0]
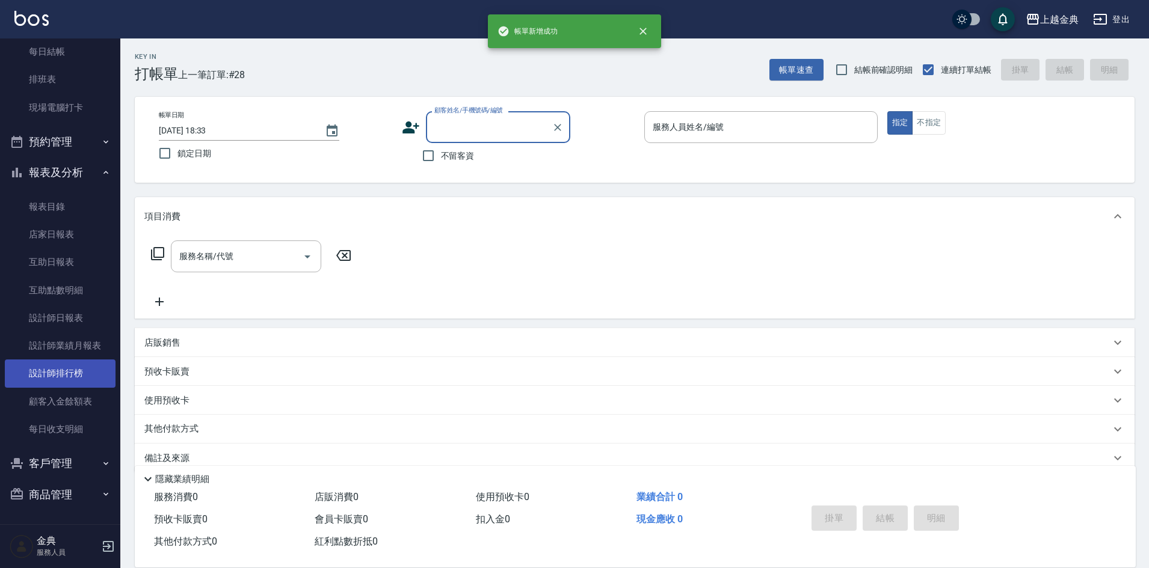
click at [68, 361] on link "設計師排行榜" at bounding box center [60, 374] width 111 height 28
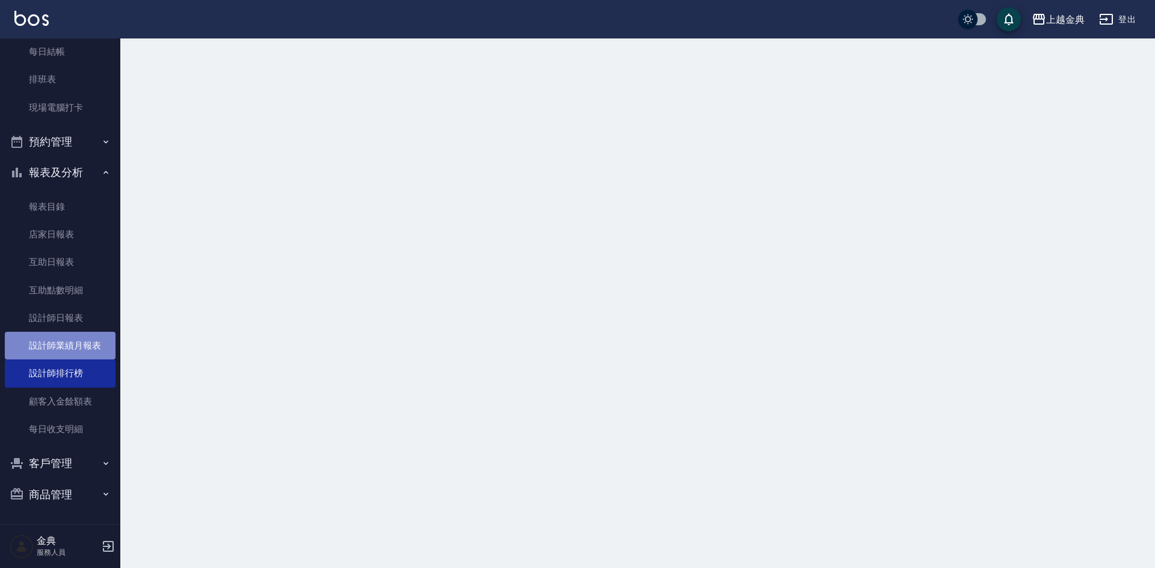
click at [68, 353] on link "設計師業績月報表" at bounding box center [60, 346] width 111 height 28
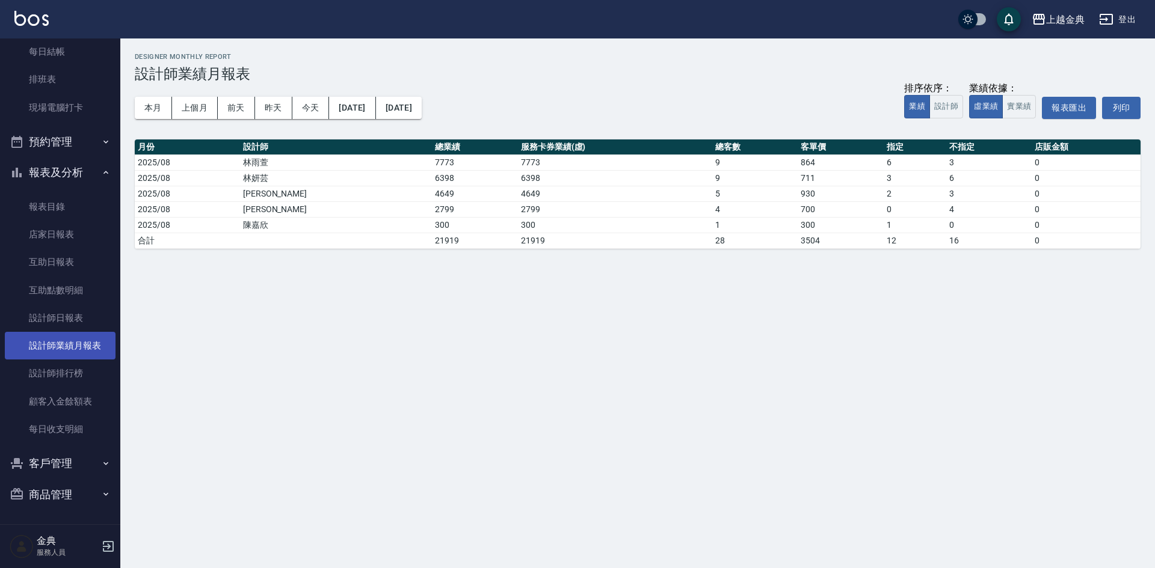
click at [68, 352] on link "設計師業績月報表" at bounding box center [60, 346] width 111 height 28
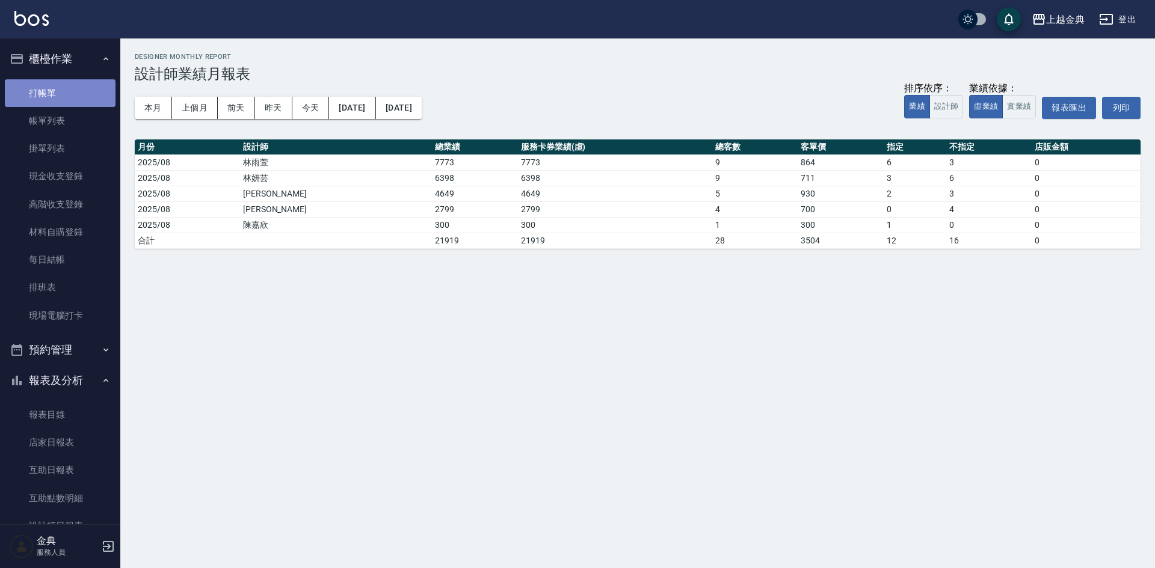
click at [64, 103] on link "打帳單" at bounding box center [60, 93] width 111 height 28
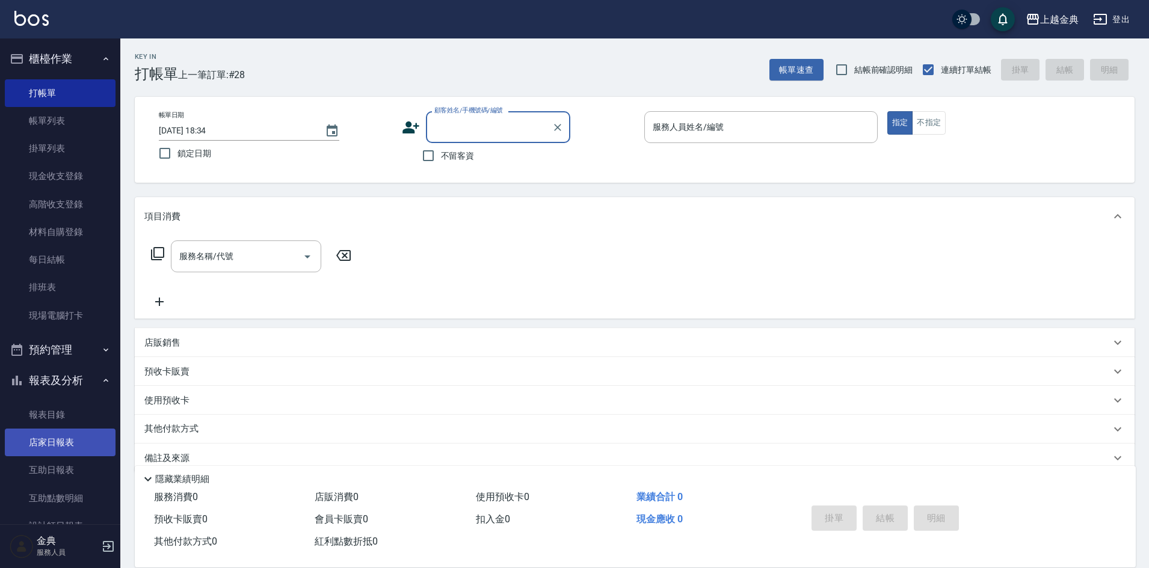
click at [69, 446] on link "店家日報表" at bounding box center [60, 443] width 111 height 28
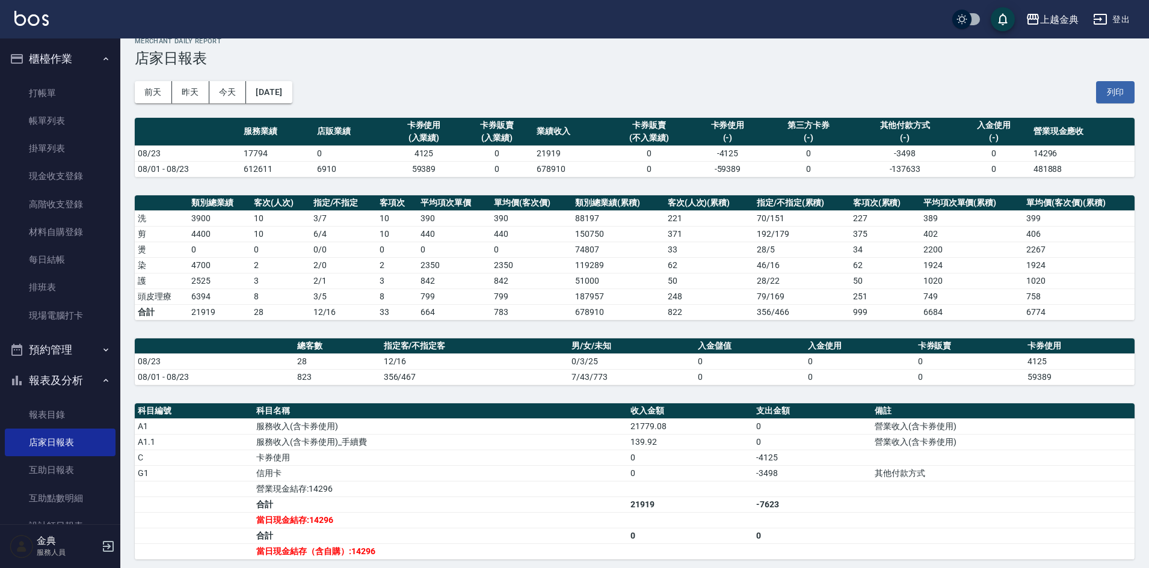
scroll to position [60, 0]
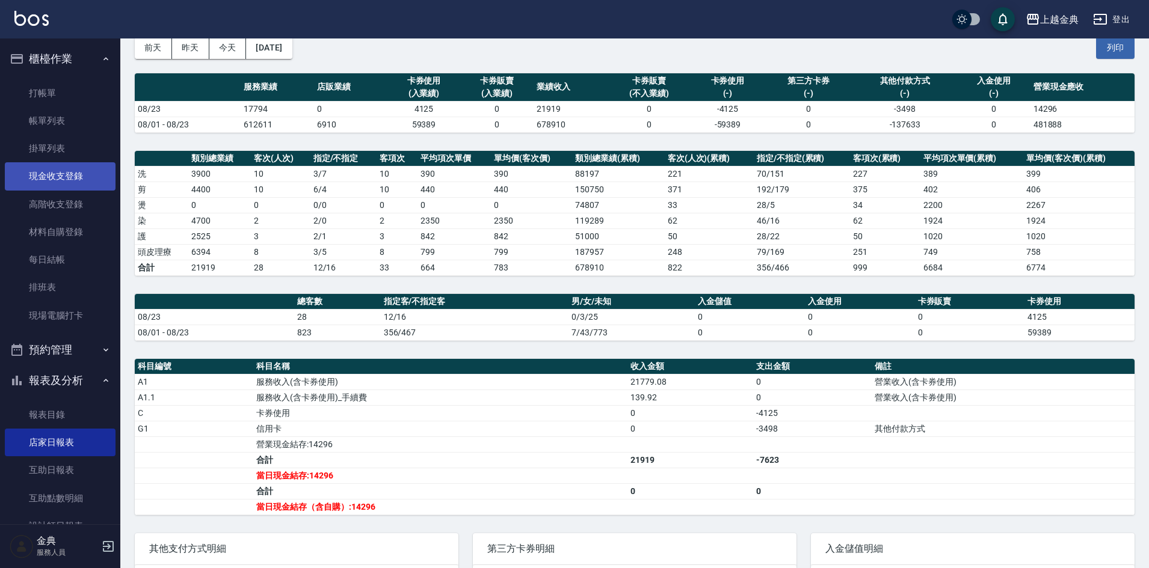
click at [41, 179] on link "現金收支登錄" at bounding box center [60, 176] width 111 height 28
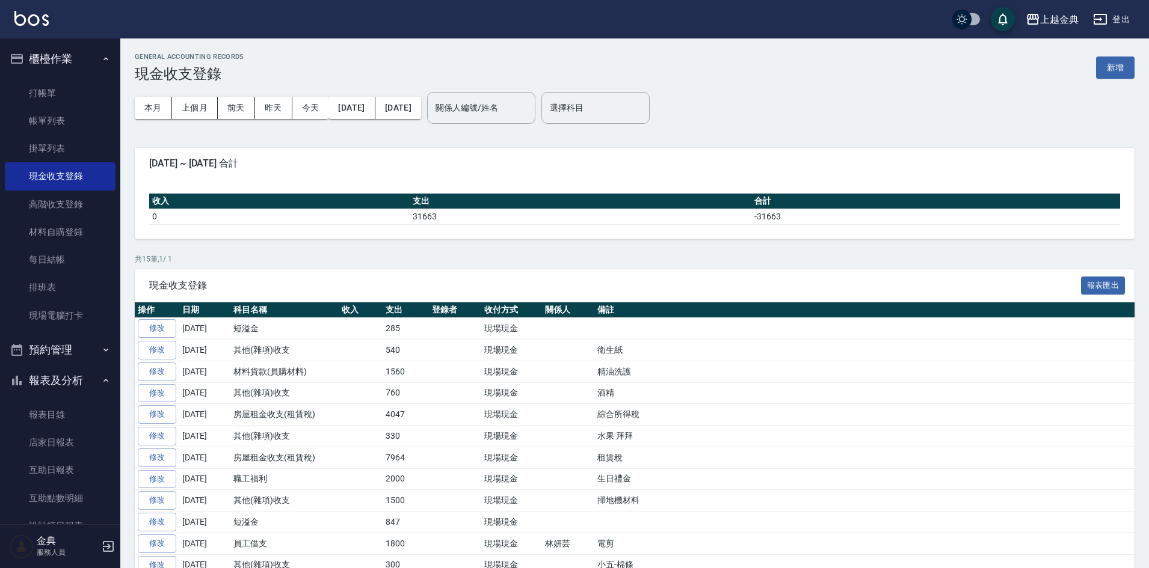
click at [420, 336] on td "285" at bounding box center [406, 329] width 46 height 22
click at [415, 329] on td "285" at bounding box center [406, 329] width 46 height 22
drag, startPoint x: 415, startPoint y: 329, endPoint x: 304, endPoint y: 332, distance: 110.7
click at [304, 332] on tr "修改 [DATE] 短溢金 285 現場現金" at bounding box center [635, 329] width 1000 height 22
click at [1052, 516] on td at bounding box center [864, 523] width 540 height 22
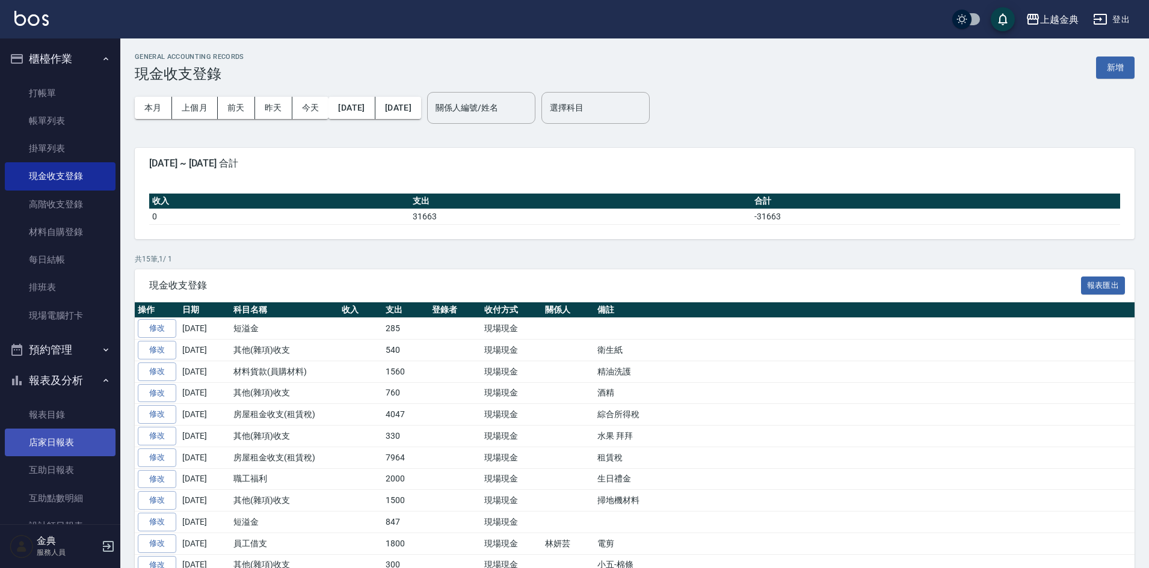
click at [57, 443] on link "店家日報表" at bounding box center [60, 443] width 111 height 28
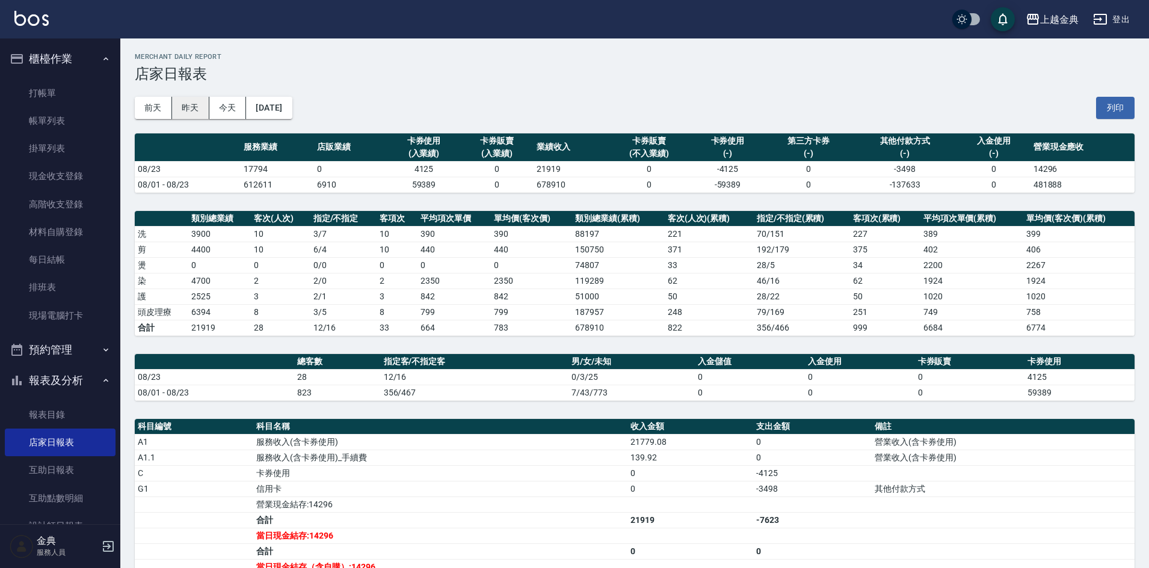
click at [182, 106] on button "昨天" at bounding box center [190, 108] width 37 height 22
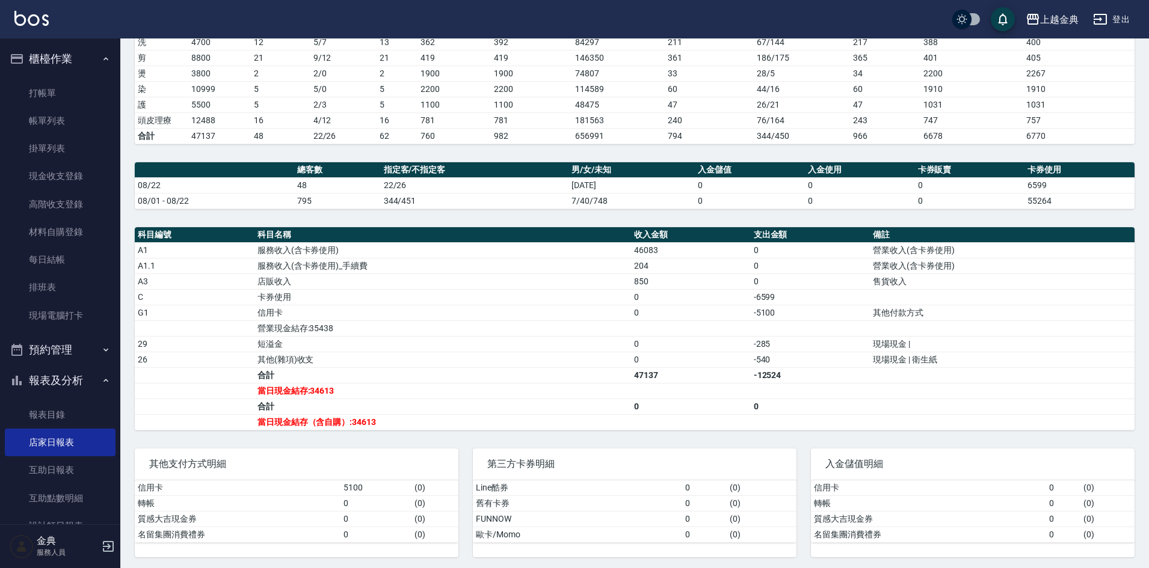
scroll to position [195, 0]
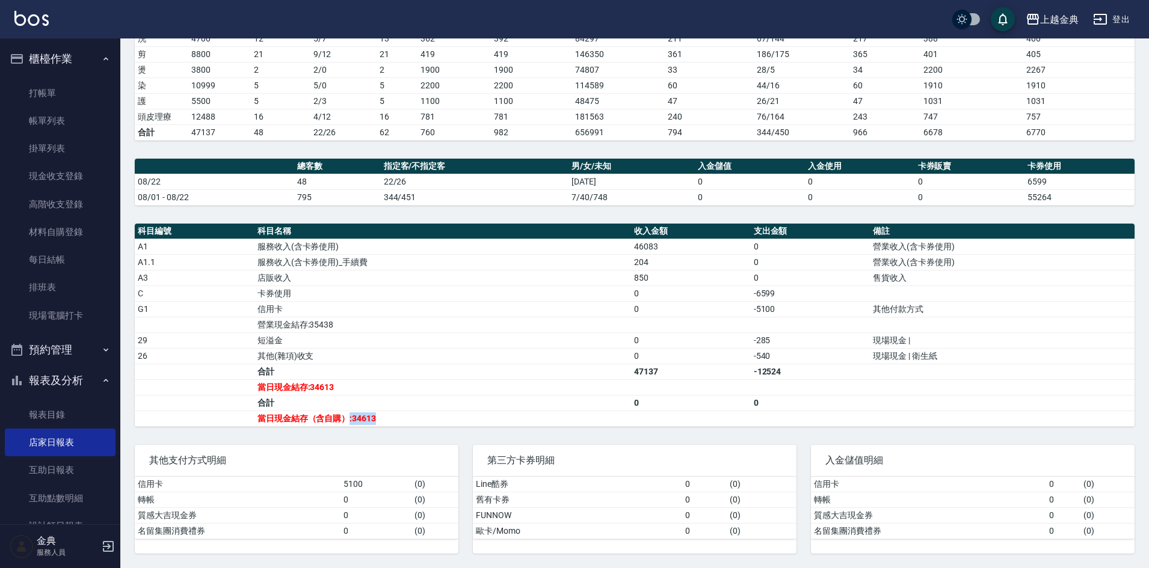
drag, startPoint x: 351, startPoint y: 415, endPoint x: 505, endPoint y: 425, distance: 154.9
click at [505, 425] on td "當日現金結存（含自購）:34613" at bounding box center [442, 419] width 377 height 16
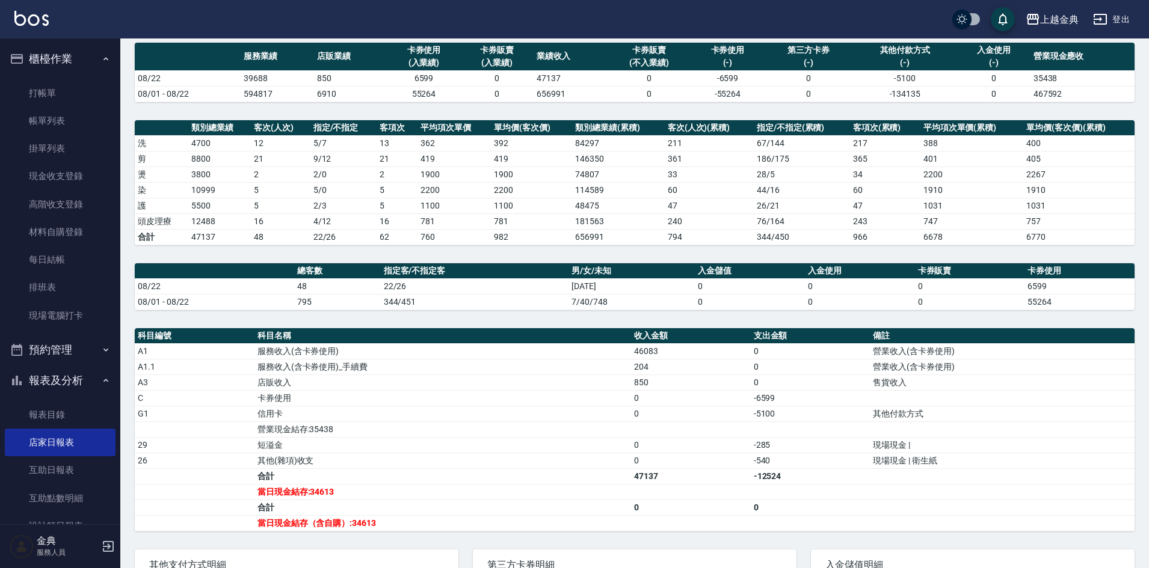
scroll to position [0, 0]
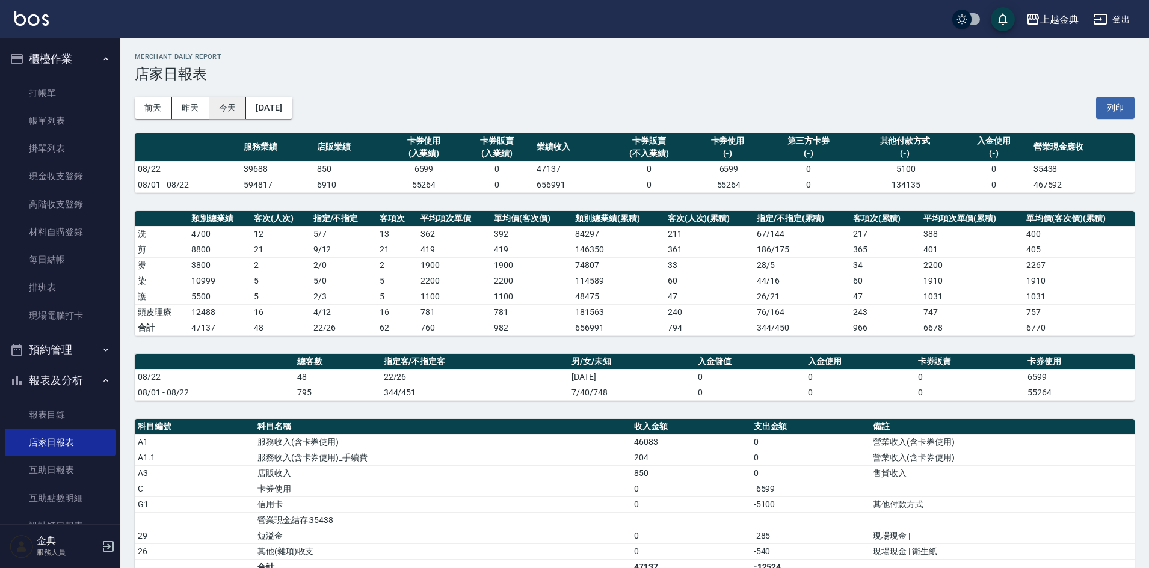
click at [226, 105] on button "今天" at bounding box center [227, 108] width 37 height 22
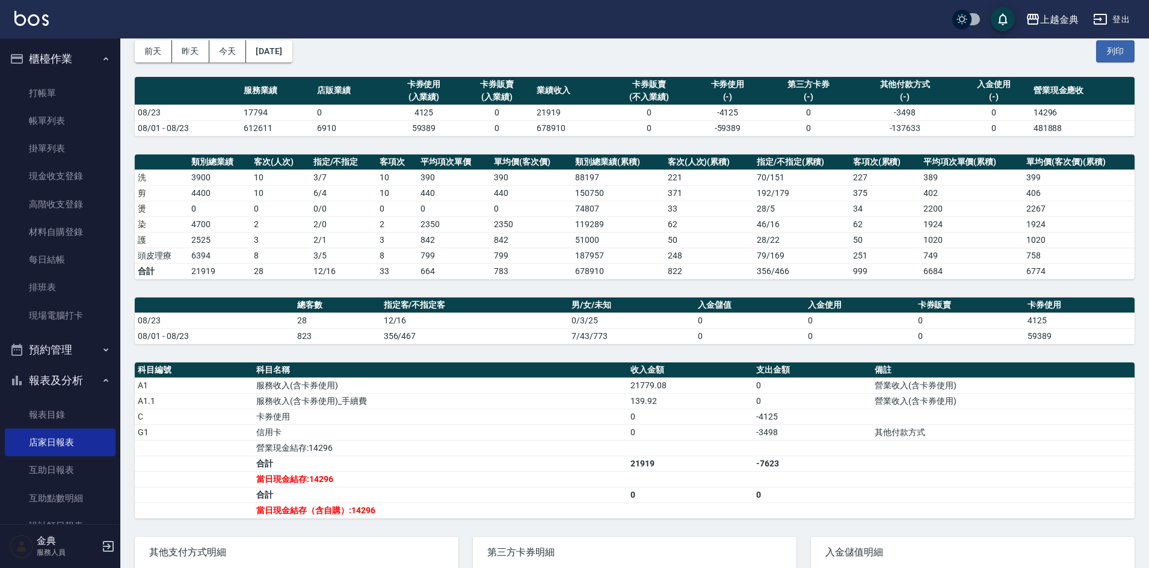
scroll to position [149, 0]
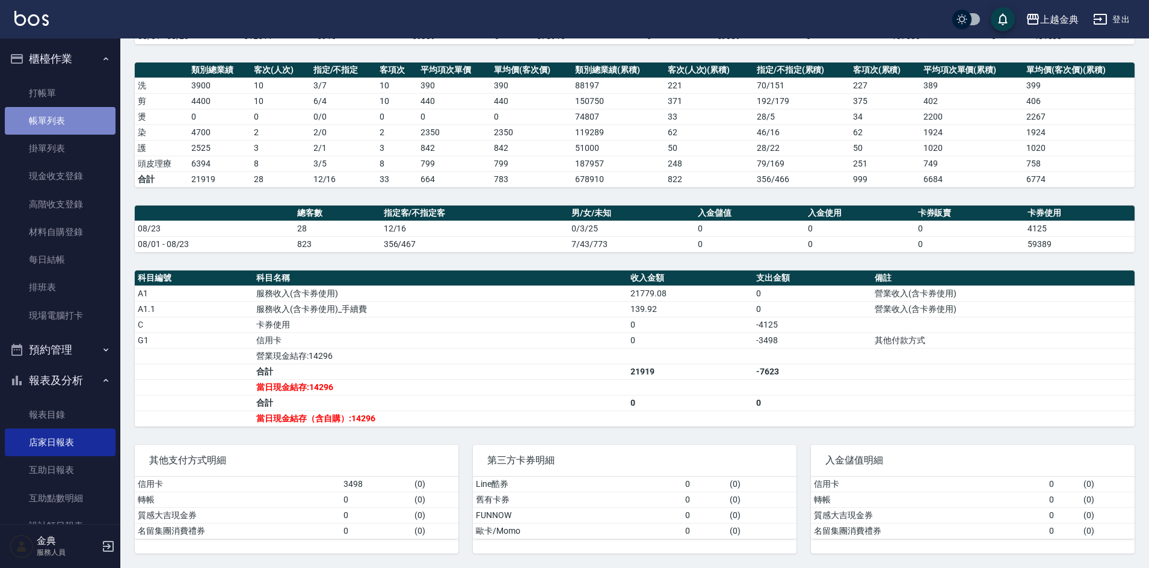
click at [68, 126] on link "帳單列表" at bounding box center [60, 121] width 111 height 28
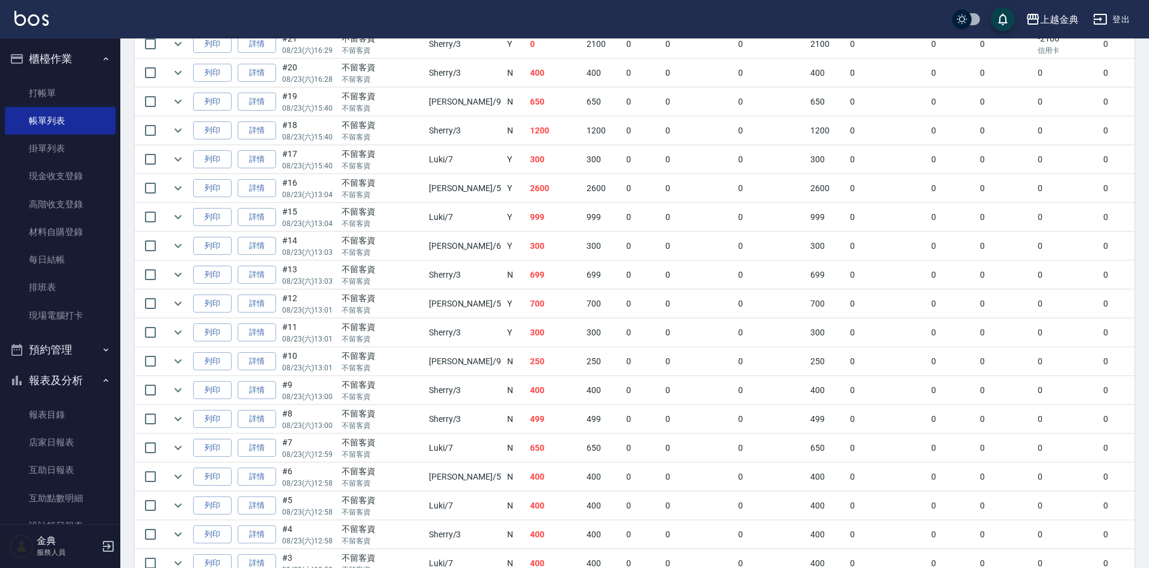
scroll to position [649, 0]
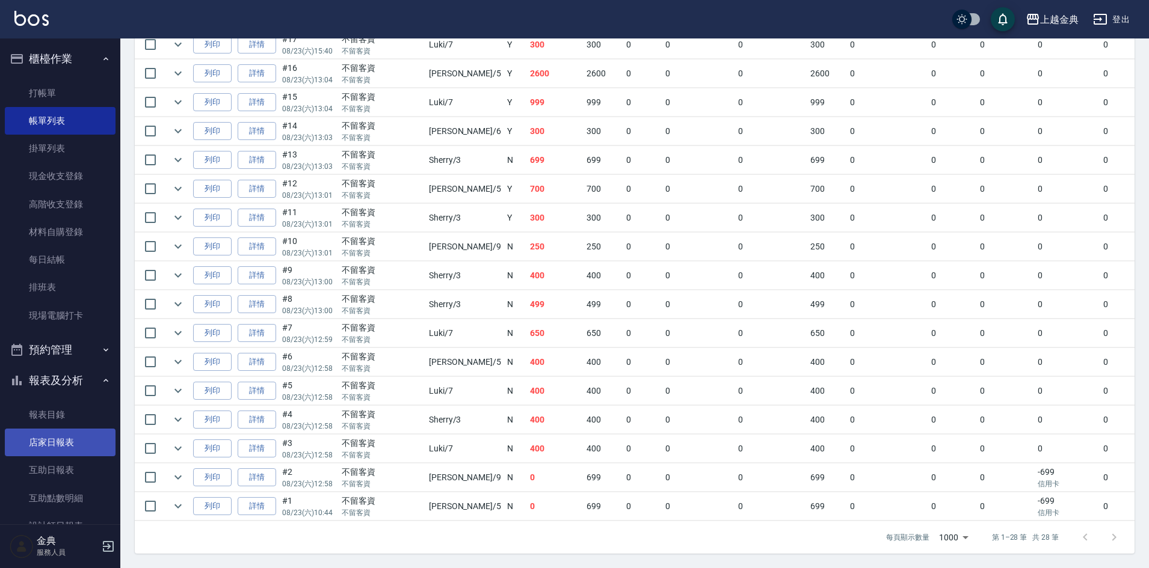
click at [66, 441] on link "店家日報表" at bounding box center [60, 443] width 111 height 28
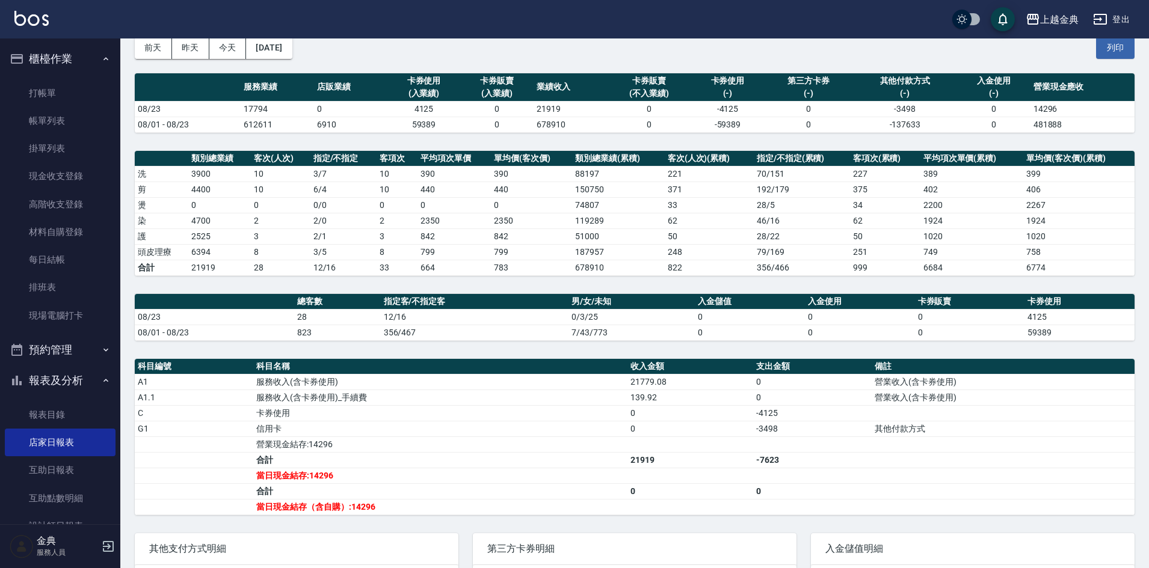
scroll to position [120, 0]
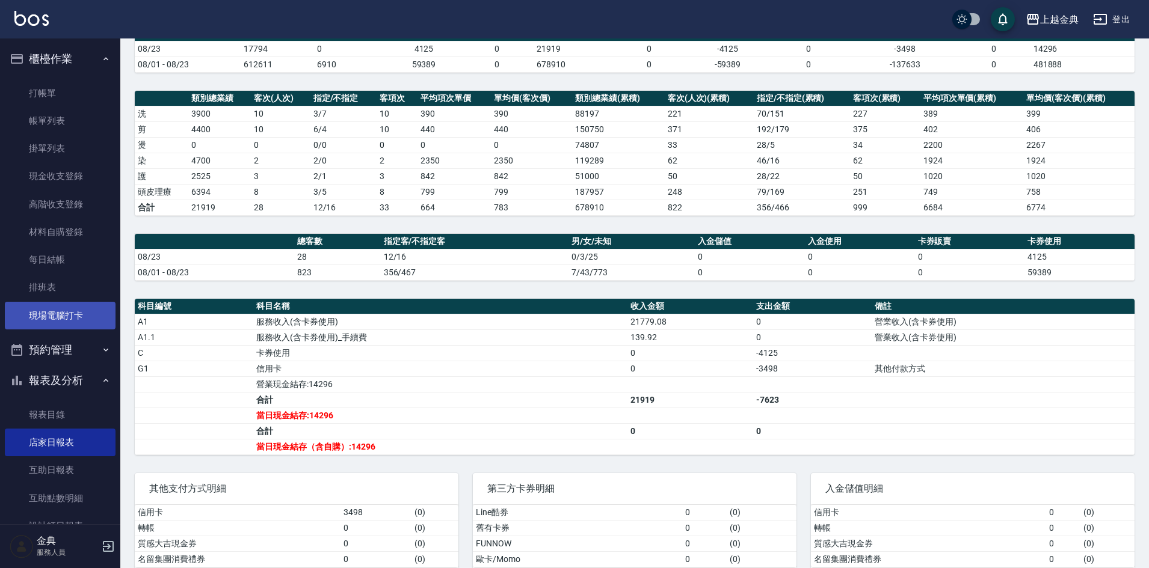
drag, startPoint x: 601, startPoint y: 131, endPoint x: 62, endPoint y: 301, distance: 565.9
drag, startPoint x: 62, startPoint y: 301, endPoint x: 38, endPoint y: 298, distance: 23.7
click at [38, 298] on link "排班表" at bounding box center [60, 288] width 111 height 28
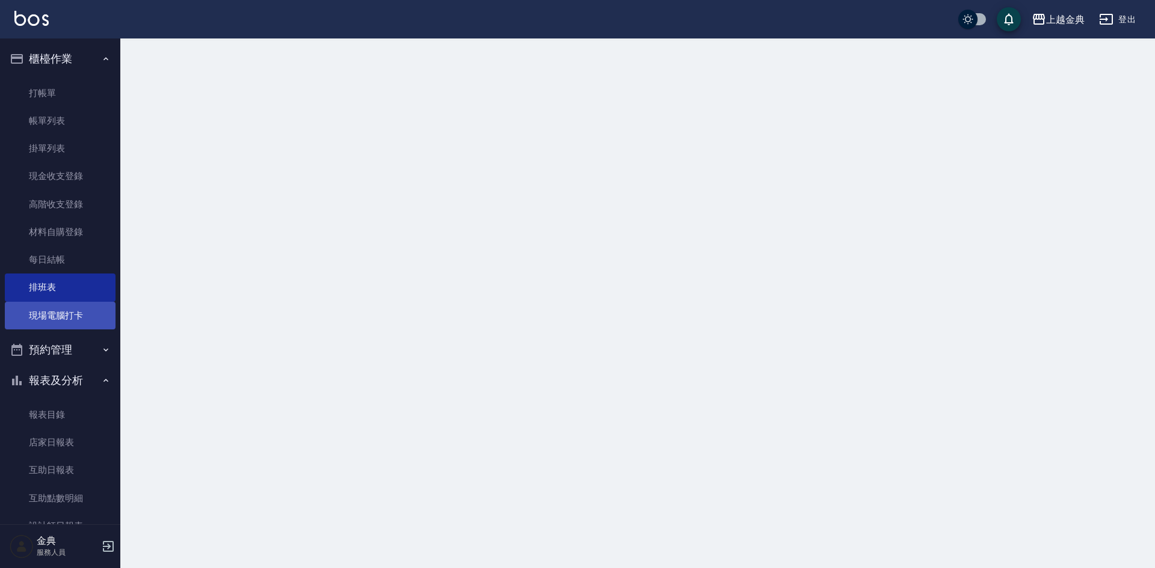
drag, startPoint x: 45, startPoint y: 321, endPoint x: 22, endPoint y: 318, distance: 23.1
click at [45, 322] on link "現場電腦打卡" at bounding box center [60, 316] width 111 height 28
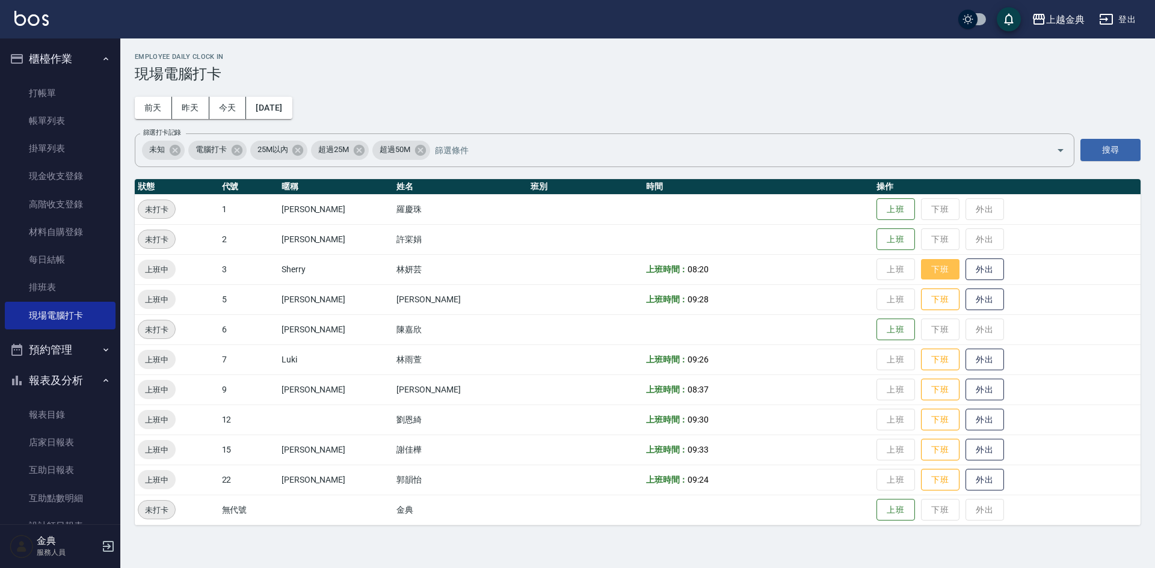
click at [927, 275] on button "下班" at bounding box center [940, 269] width 38 height 21
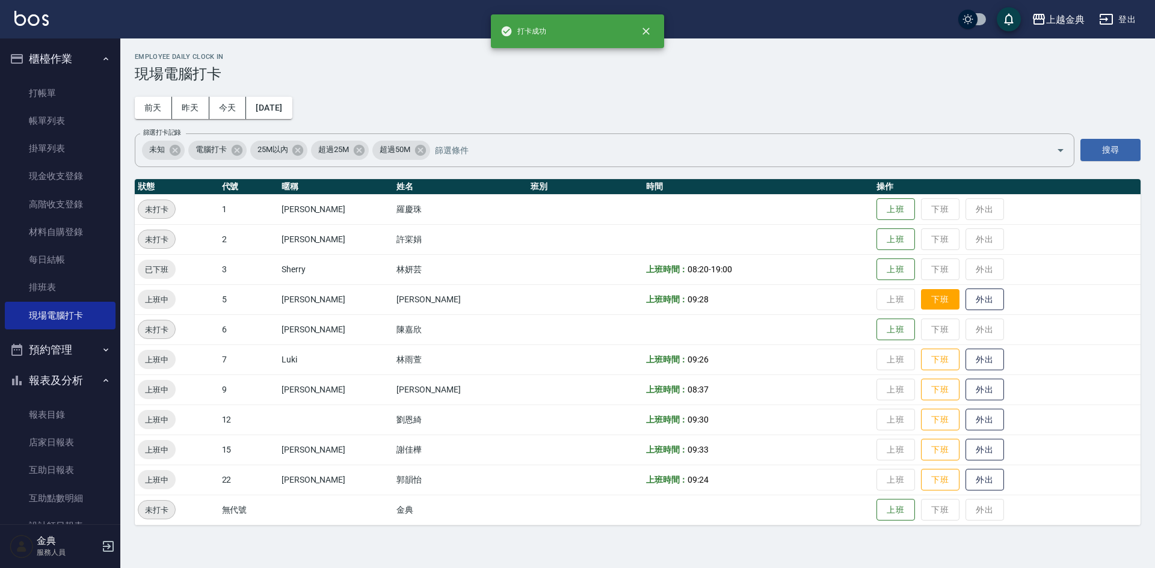
click at [921, 301] on button "下班" at bounding box center [940, 299] width 38 height 21
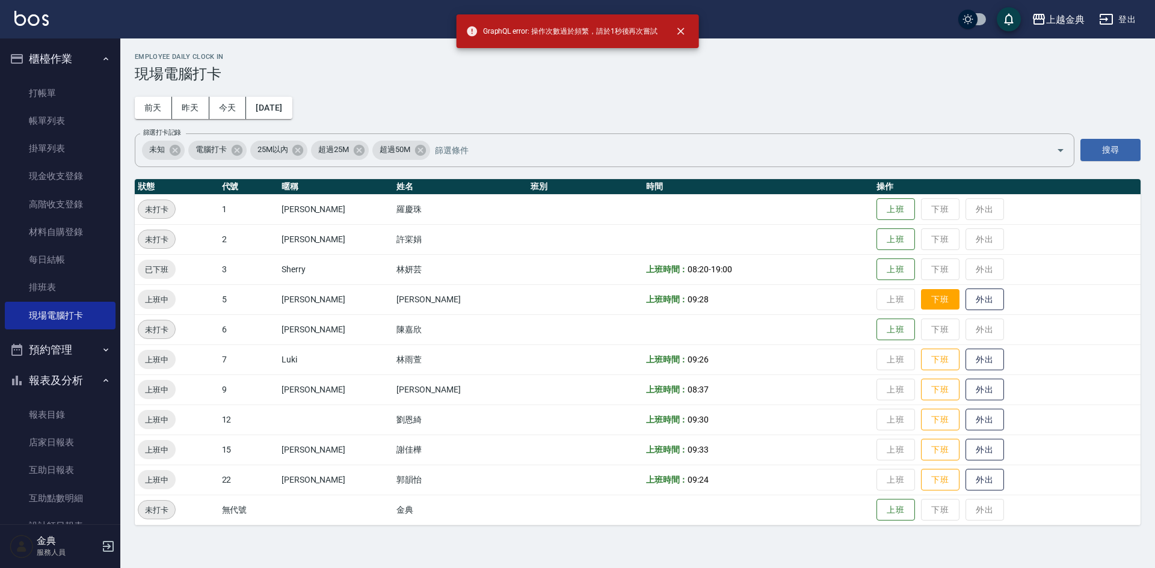
click at [921, 298] on button "下班" at bounding box center [940, 299] width 38 height 21
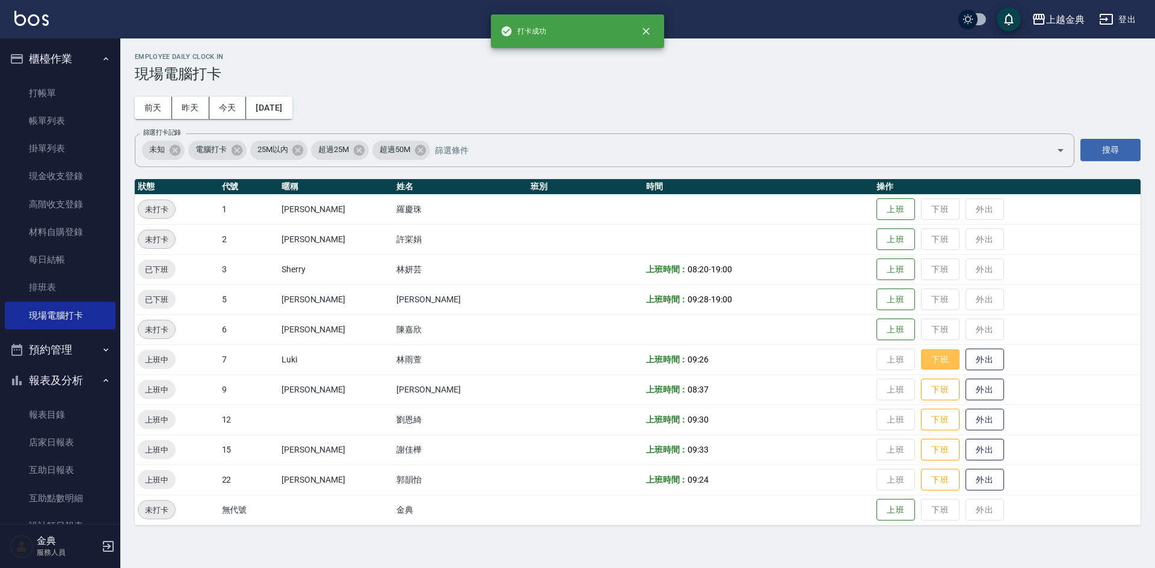
click at [923, 358] on button "下班" at bounding box center [940, 359] width 38 height 21
click at [921, 386] on button "下班" at bounding box center [940, 390] width 38 height 21
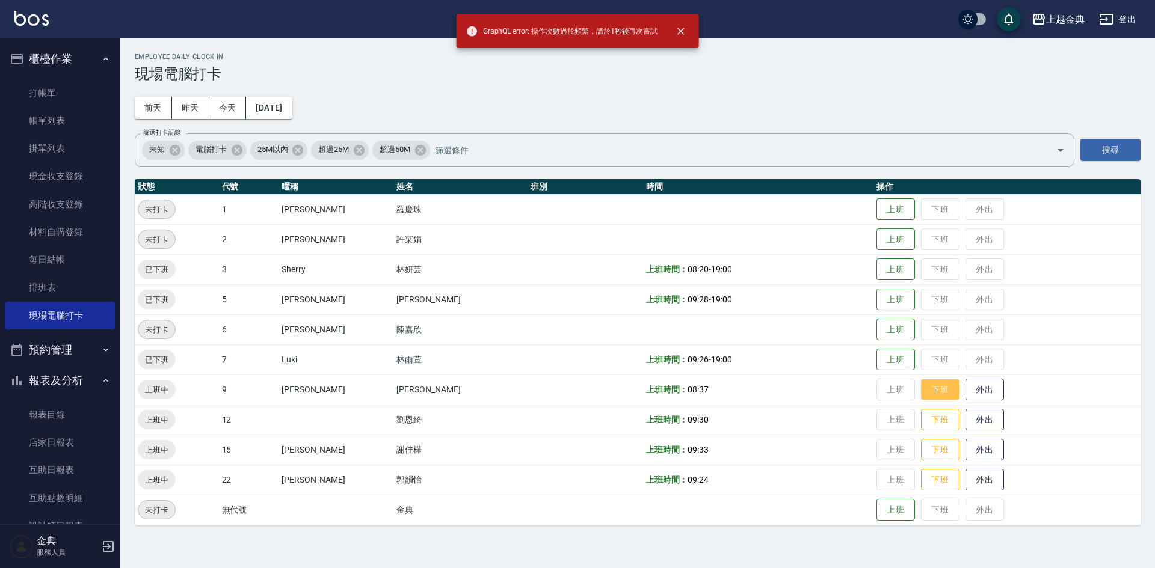
click at [921, 391] on button "下班" at bounding box center [940, 390] width 38 height 21
click at [921, 387] on button "下班" at bounding box center [940, 390] width 38 height 21
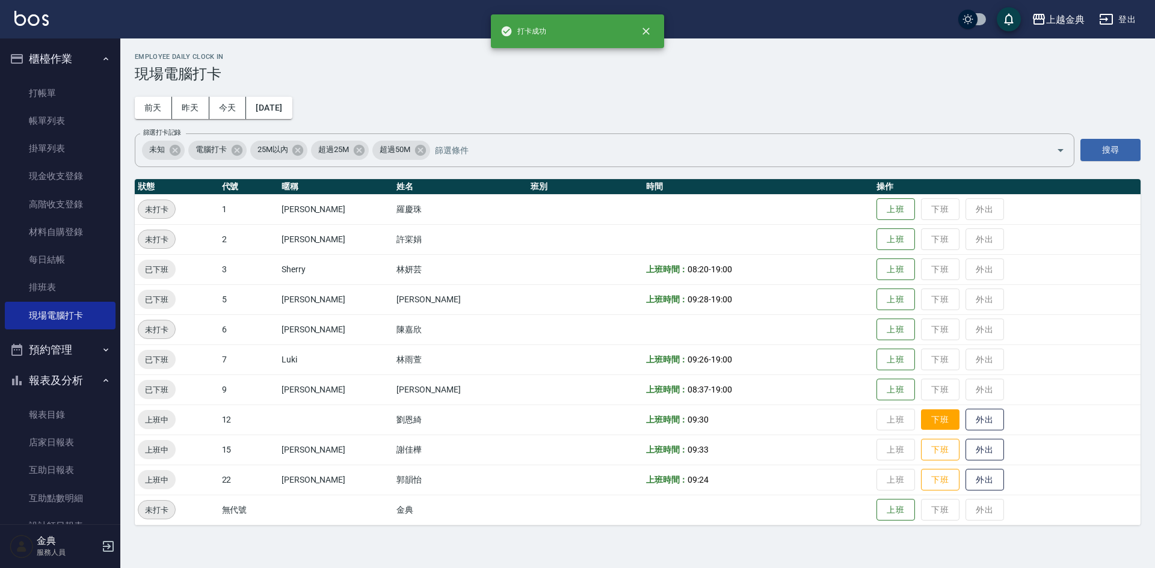
click at [921, 423] on button "下班" at bounding box center [940, 420] width 38 height 21
click at [921, 452] on button "下班" at bounding box center [940, 450] width 38 height 21
